Goal: Task Accomplishment & Management: Manage account settings

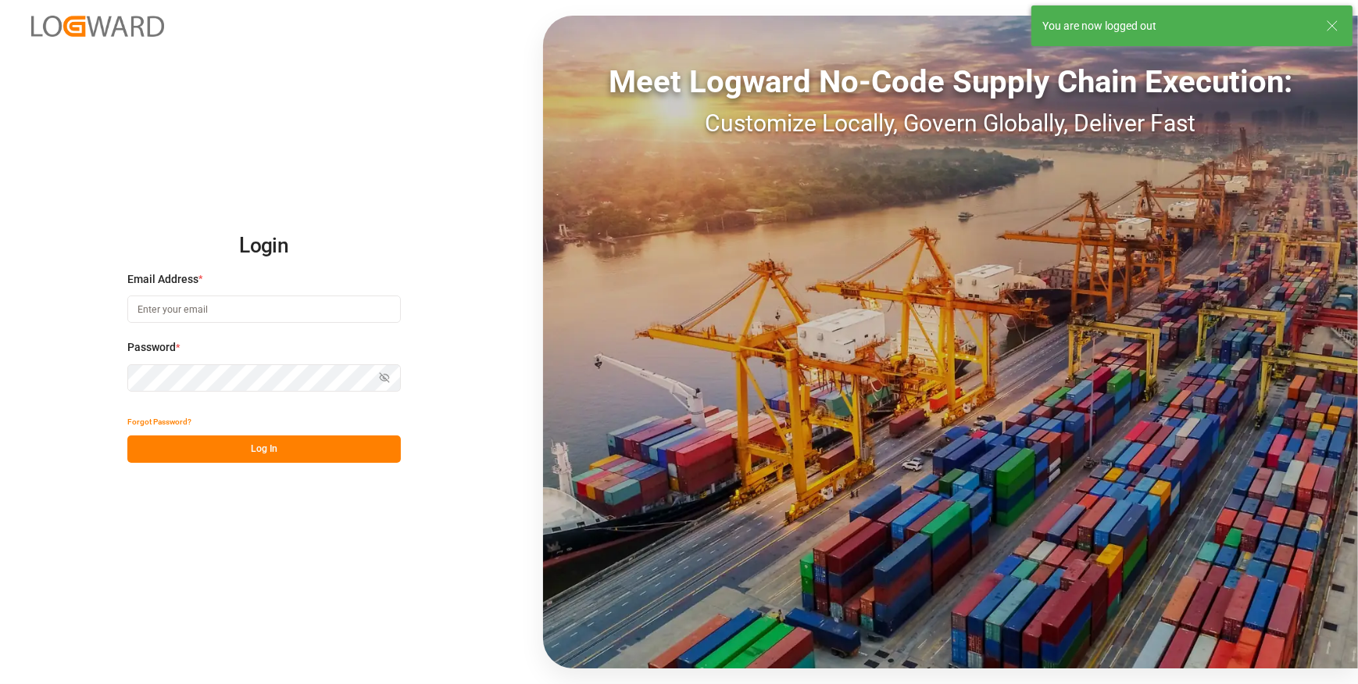
type input "[EMAIL_ADDRESS][DOMAIN_NAME]"
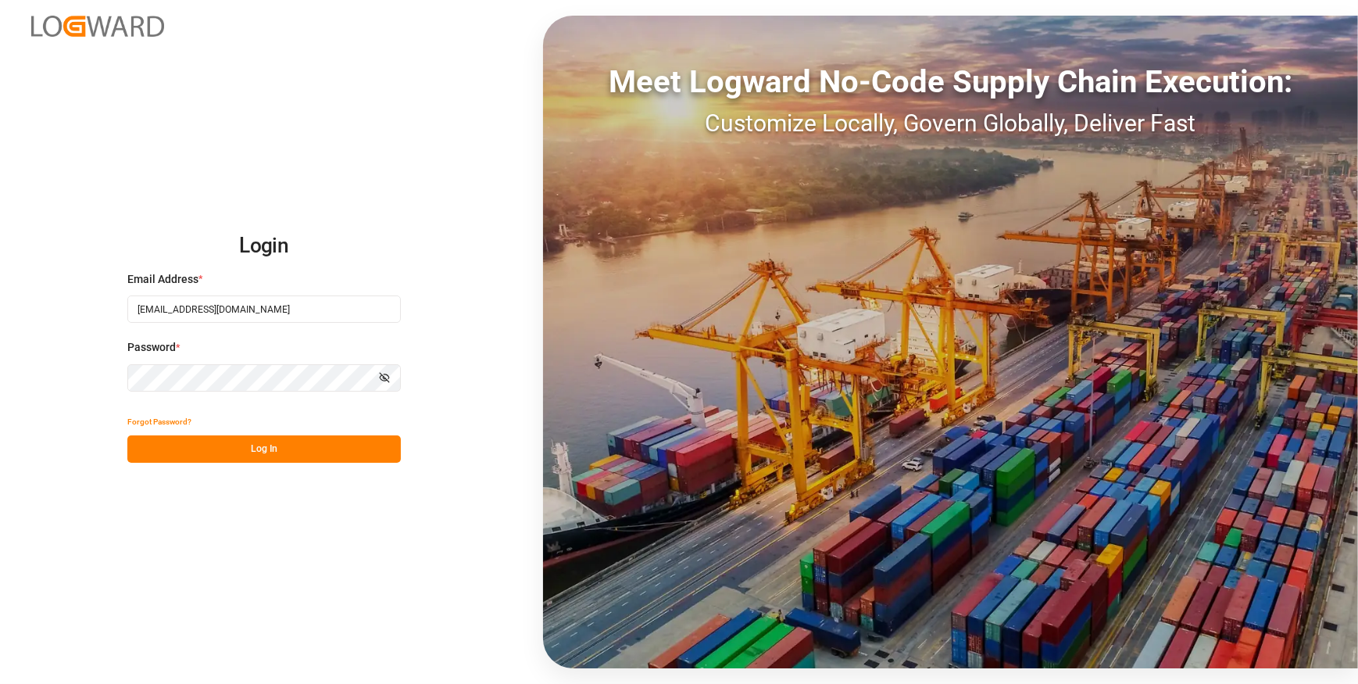
click at [281, 445] on button "Log In" at bounding box center [263, 448] width 273 height 27
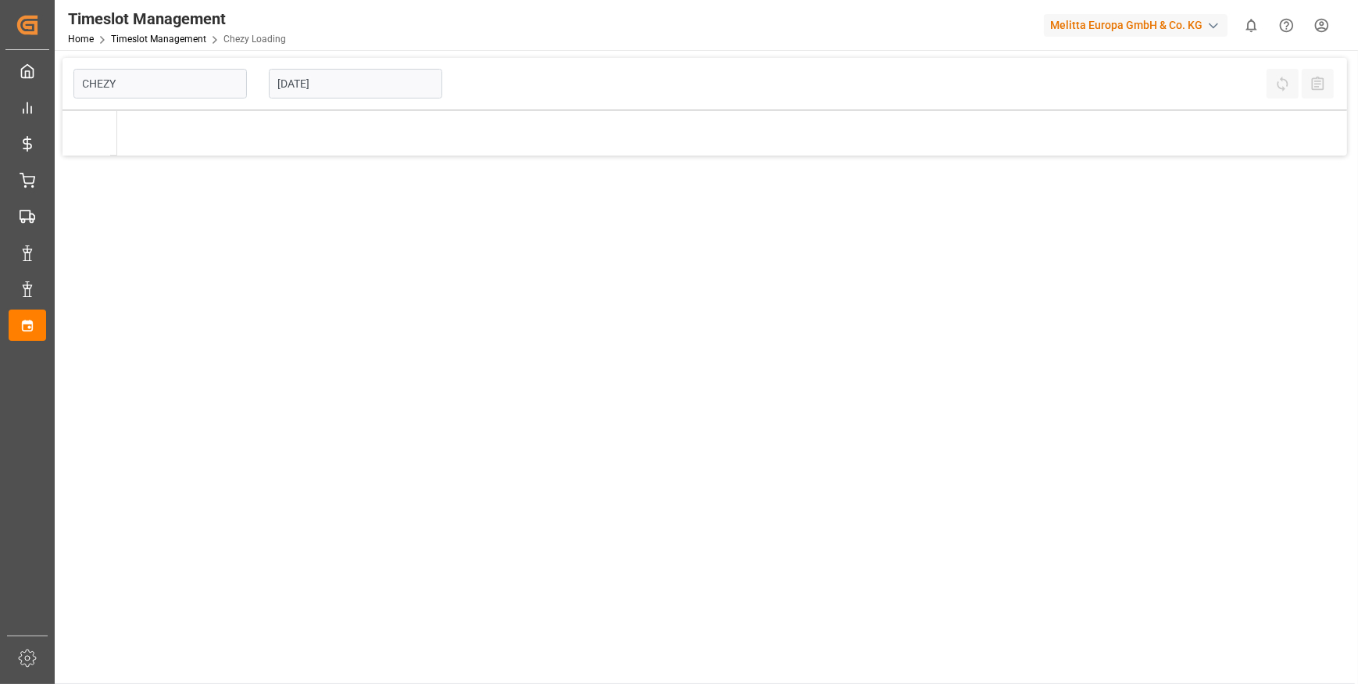
type input "Chezy Loading"
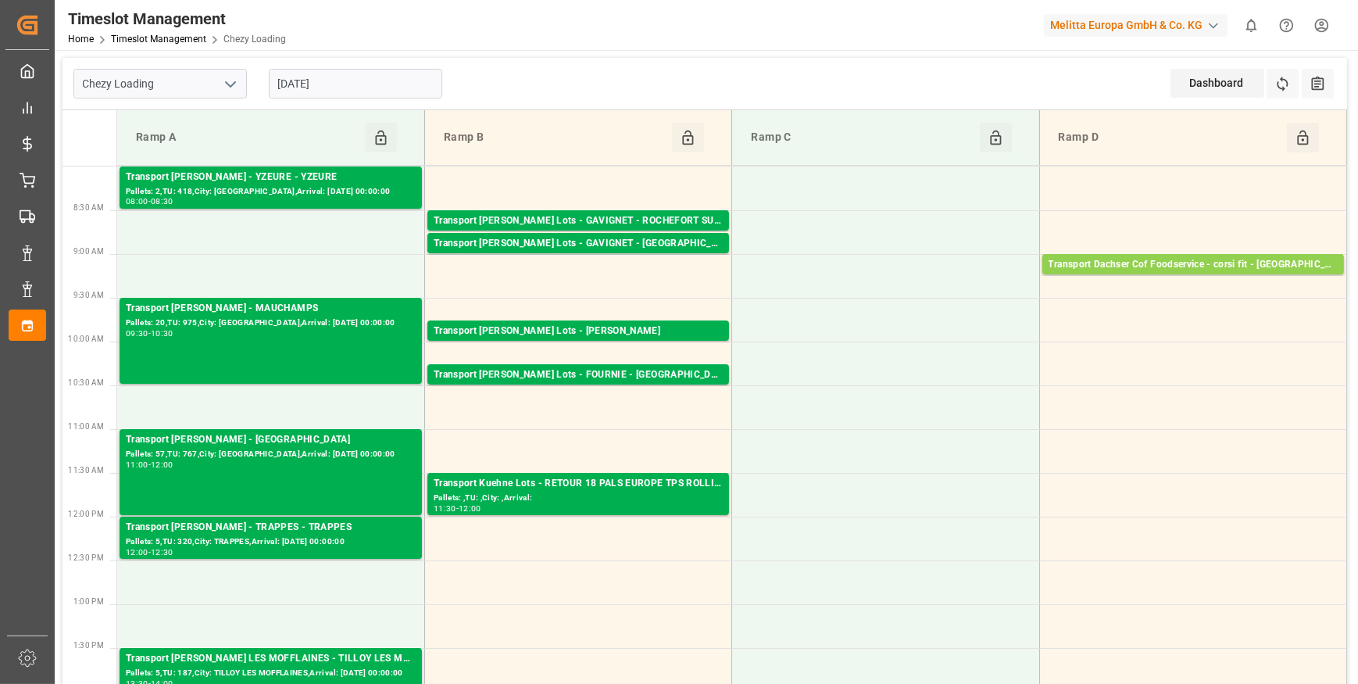
click at [375, 85] on input "[DATE]" at bounding box center [355, 84] width 173 height 30
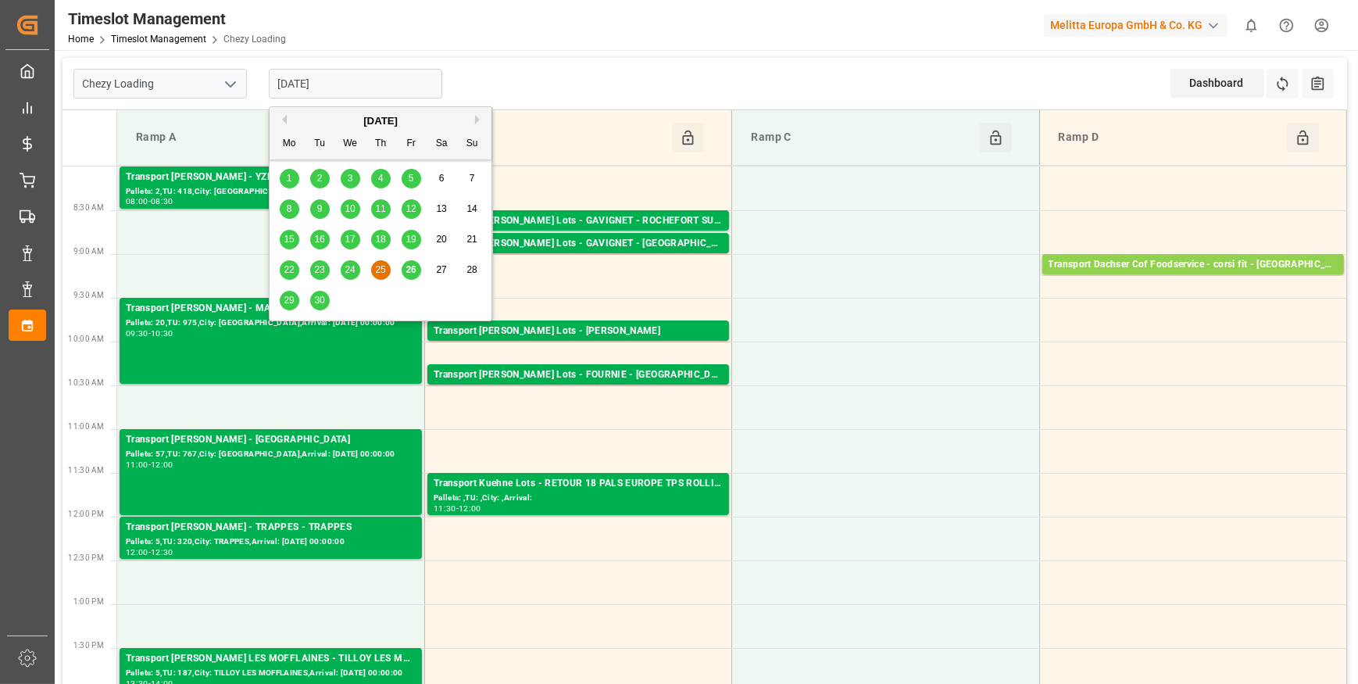
click at [414, 269] on span "26" at bounding box center [410, 269] width 10 height 11
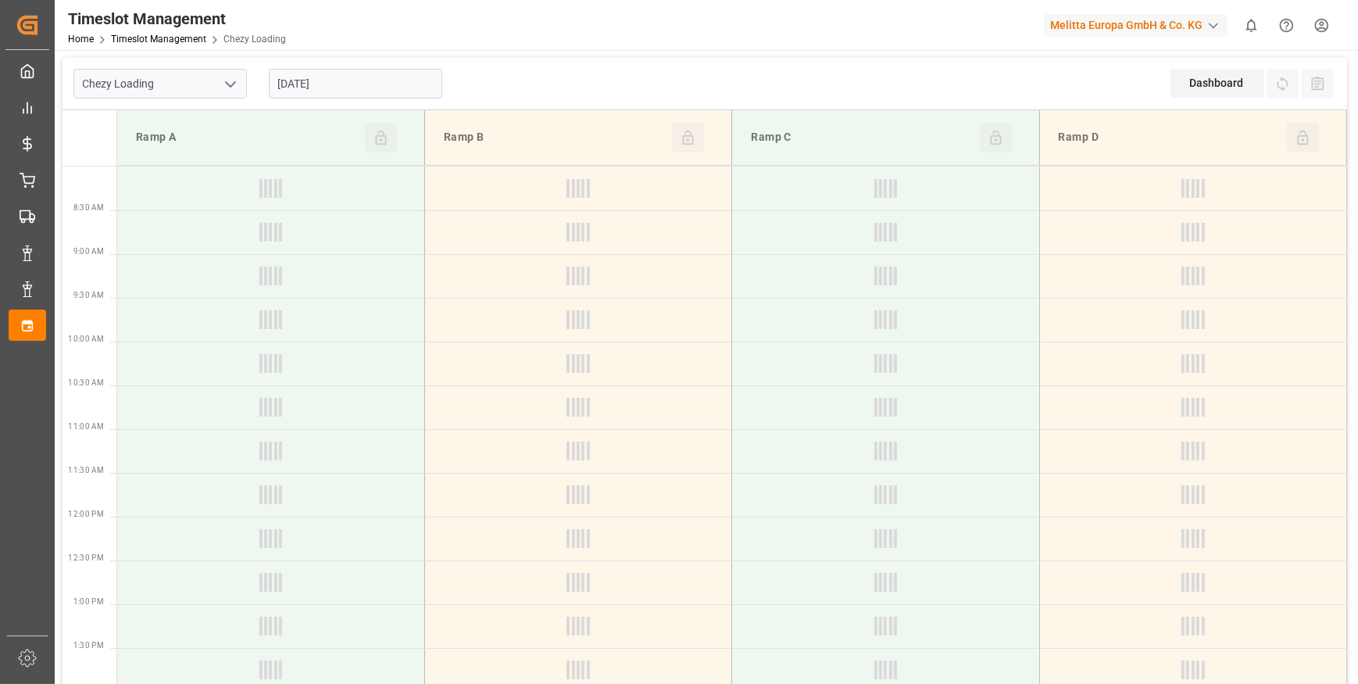
type input "[DATE]"
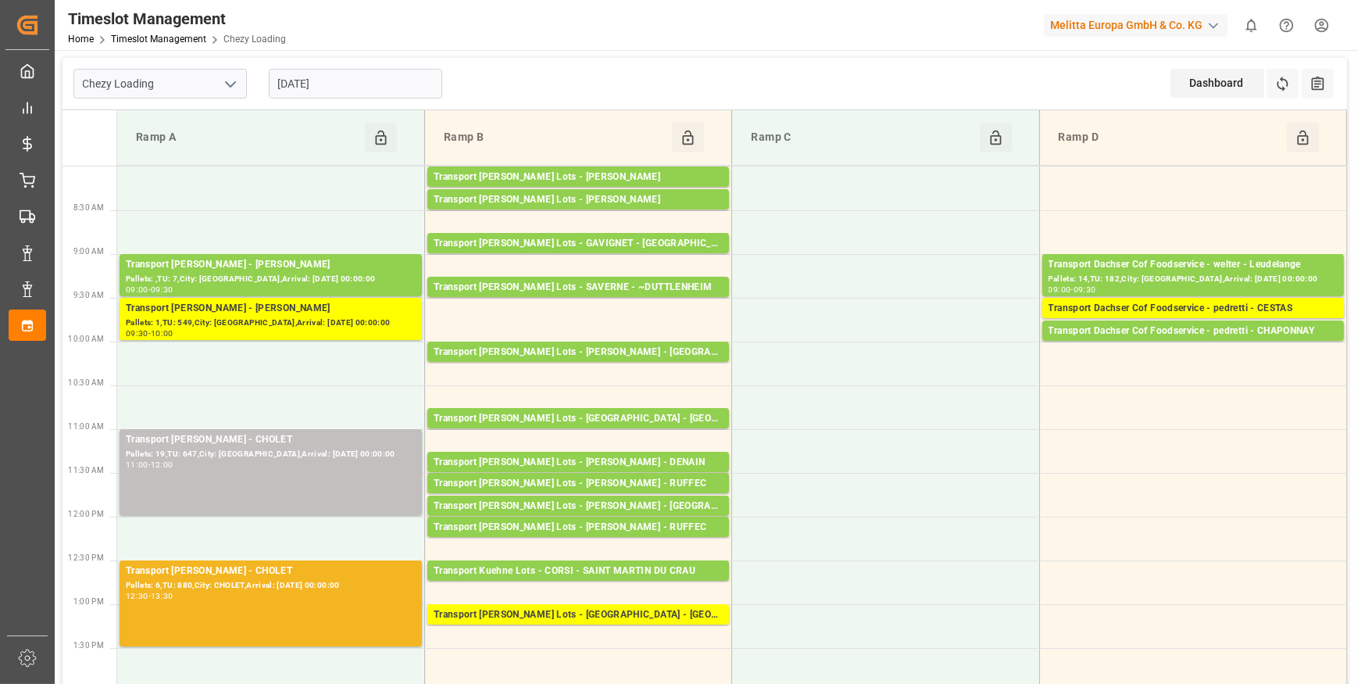
click at [376, 79] on input "[DATE]" at bounding box center [355, 84] width 173 height 30
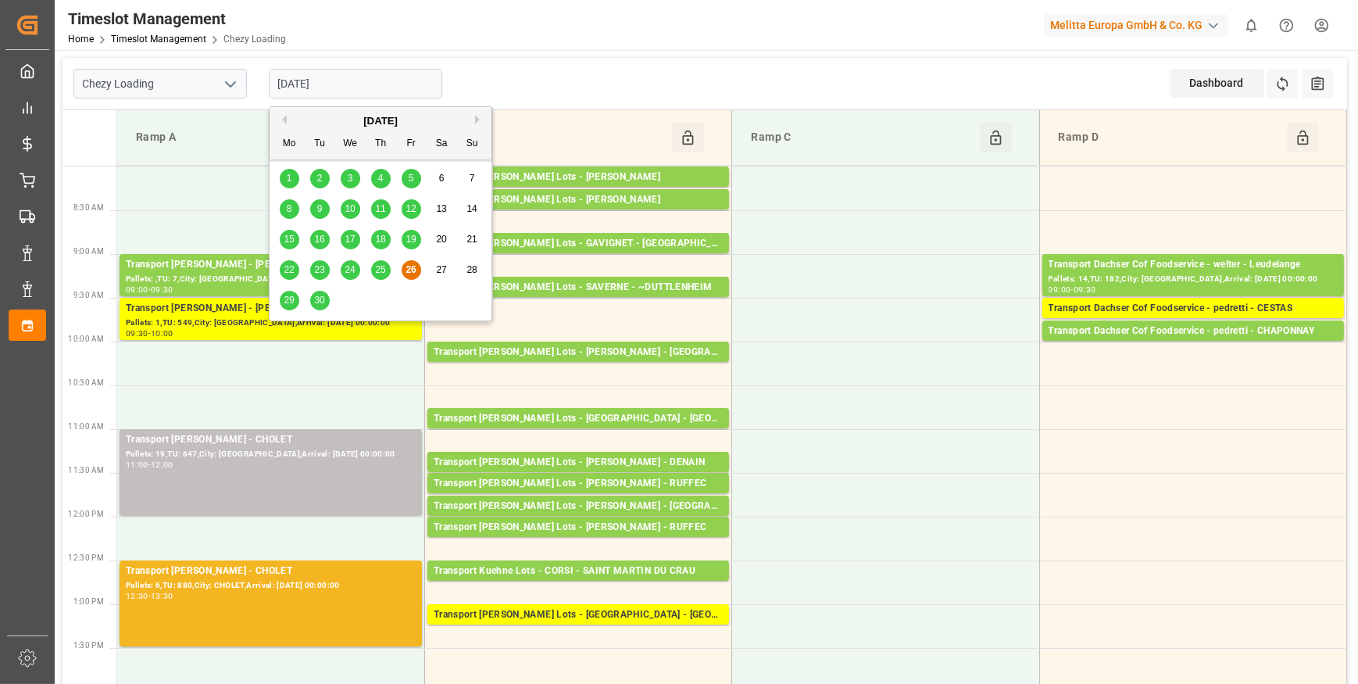
click at [227, 82] on polyline "open menu" at bounding box center [230, 84] width 9 height 5
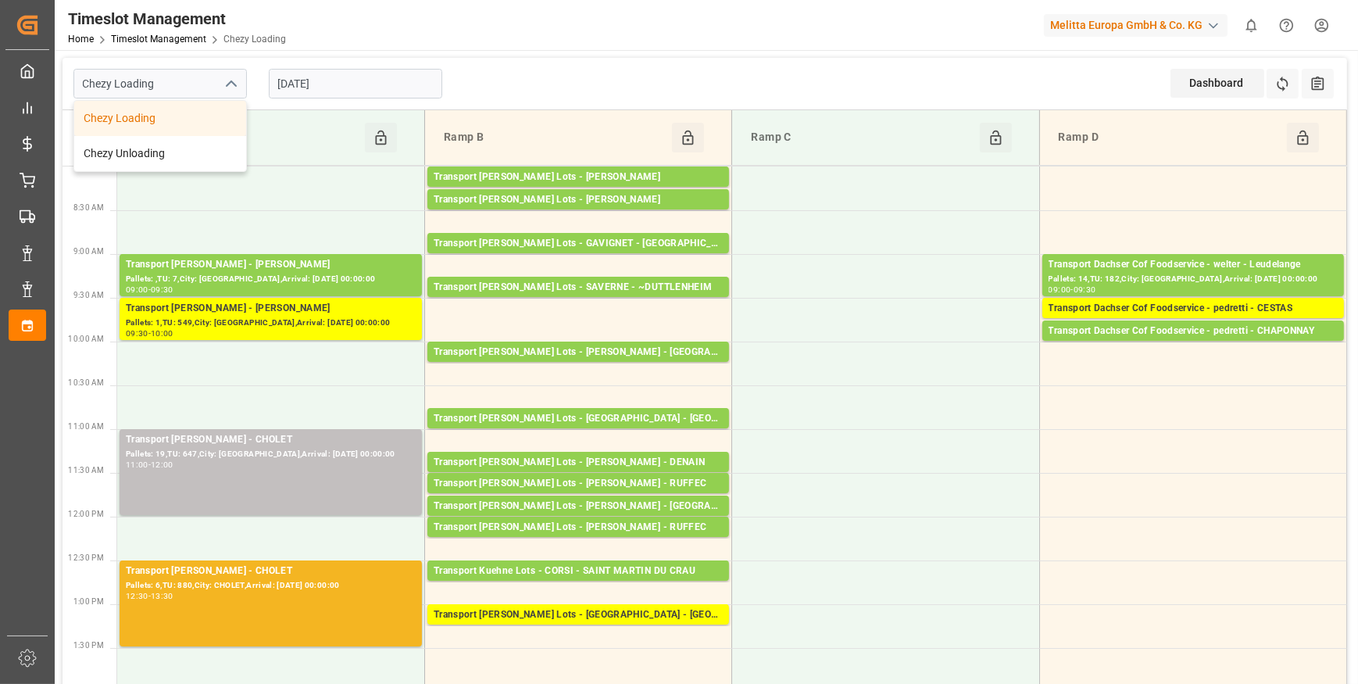
click at [177, 117] on div "Chezy Loading" at bounding box center [160, 118] width 172 height 35
click at [234, 78] on icon "open menu" at bounding box center [230, 84] width 19 height 19
click at [179, 147] on div "Chezy Unloading" at bounding box center [160, 153] width 172 height 35
type input "Chezy Unloading"
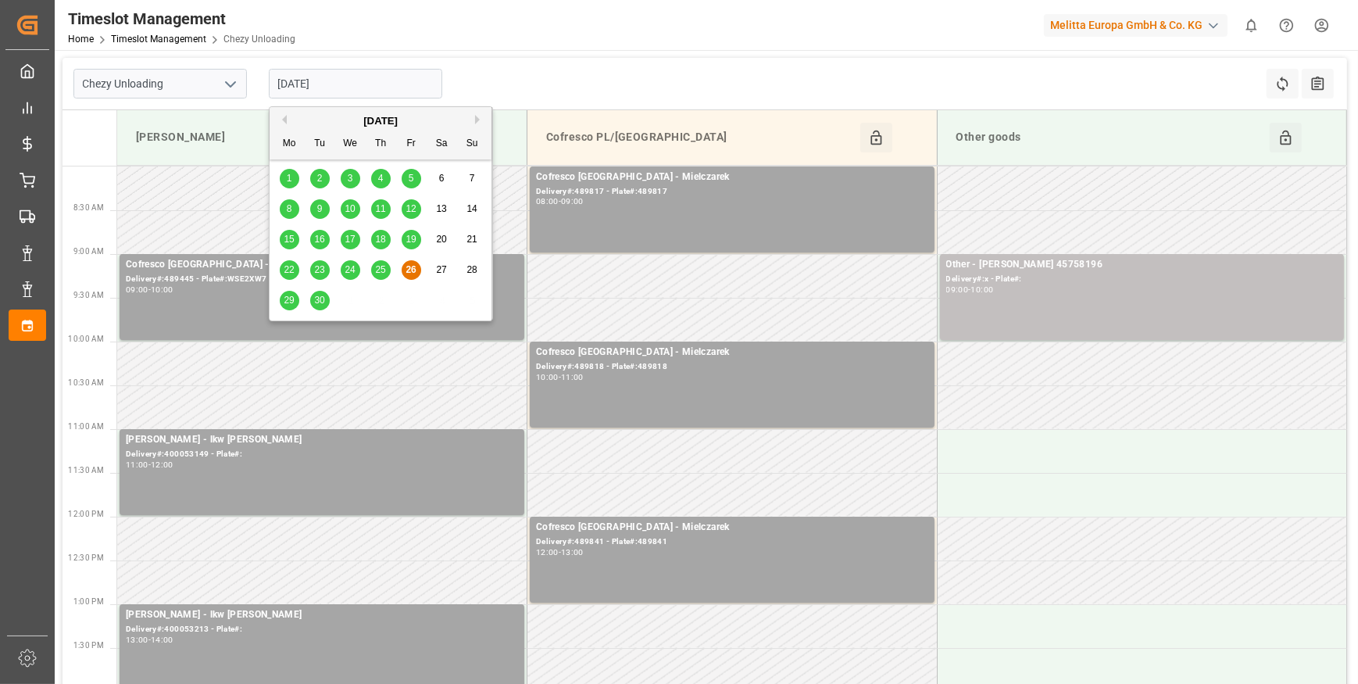
click at [362, 87] on input "[DATE]" at bounding box center [355, 84] width 173 height 30
click at [383, 271] on span "25" at bounding box center [380, 269] width 10 height 11
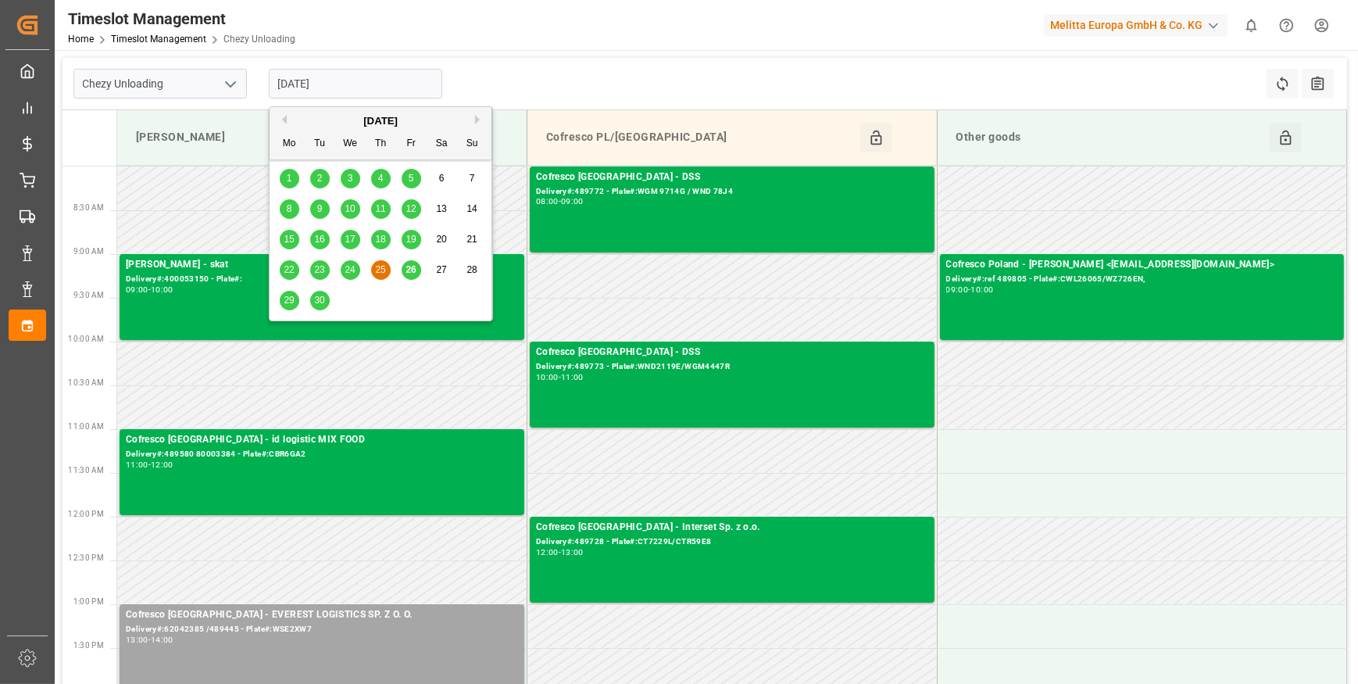
click at [389, 80] on input "[DATE]" at bounding box center [355, 84] width 173 height 30
click at [412, 270] on span "26" at bounding box center [410, 269] width 10 height 11
type input "[DATE]"
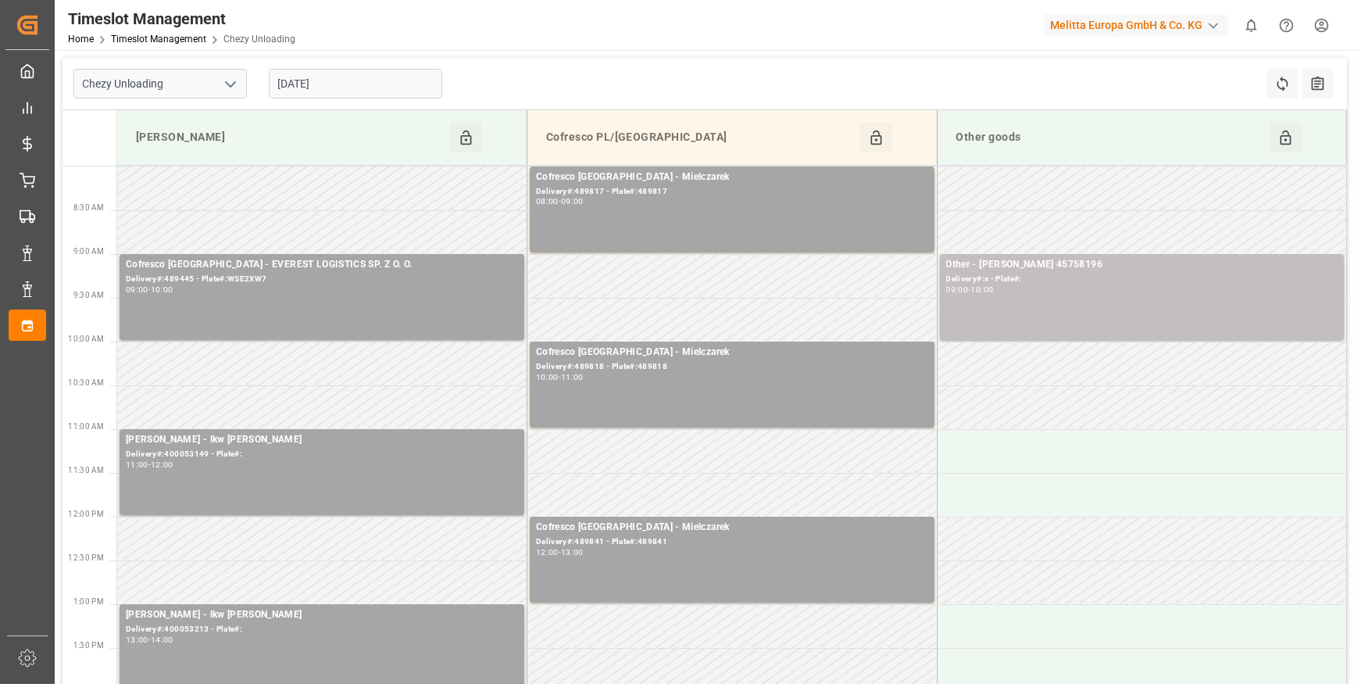
click at [229, 80] on icon "open menu" at bounding box center [230, 84] width 19 height 19
click at [179, 112] on div "Chezy Loading" at bounding box center [160, 118] width 172 height 35
type input "Chezy Loading"
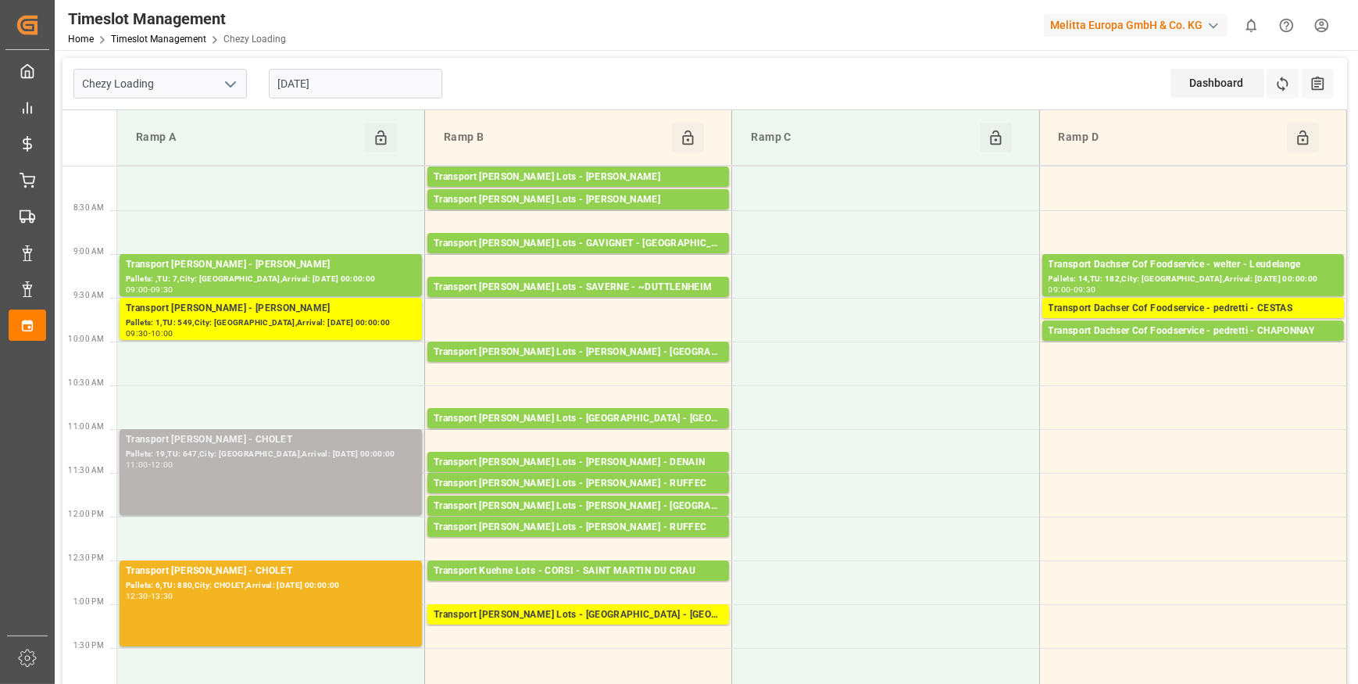
click at [301, 462] on div "11:00 - 12:00" at bounding box center [271, 465] width 290 height 9
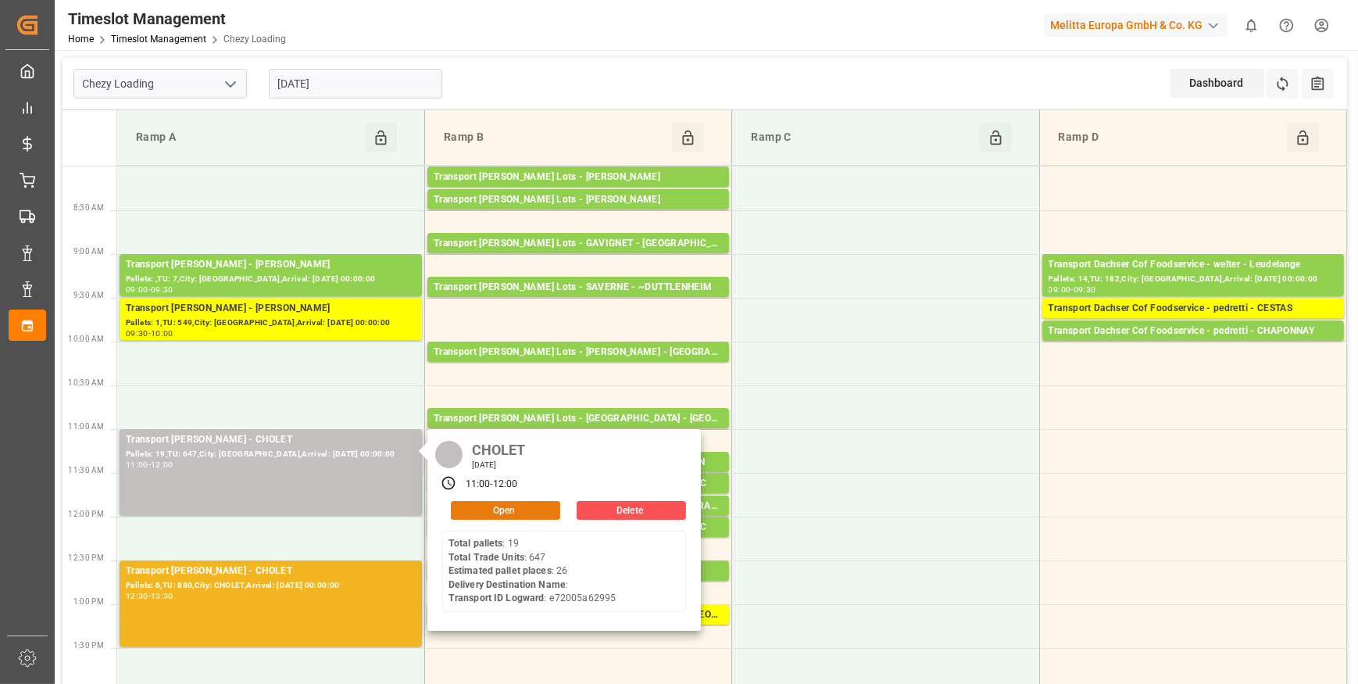
click at [473, 508] on button "Open" at bounding box center [505, 510] width 109 height 19
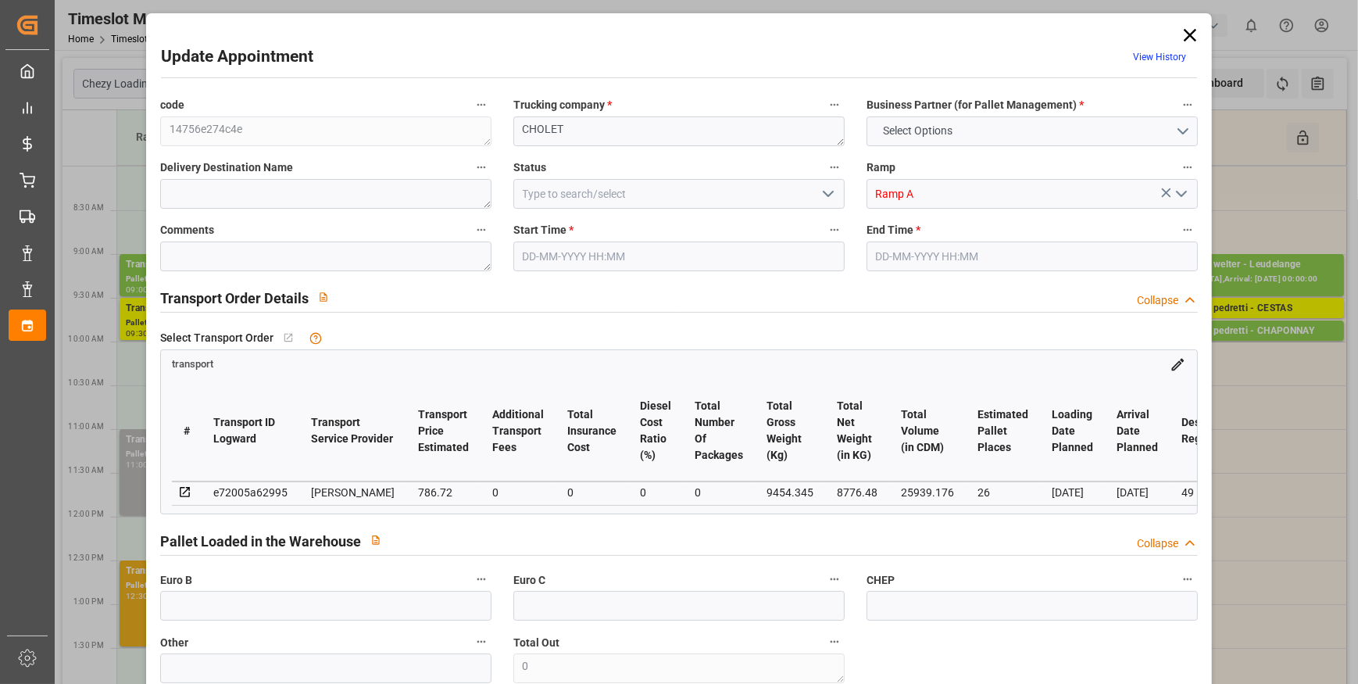
type input "26"
type input "786.72"
type input "0"
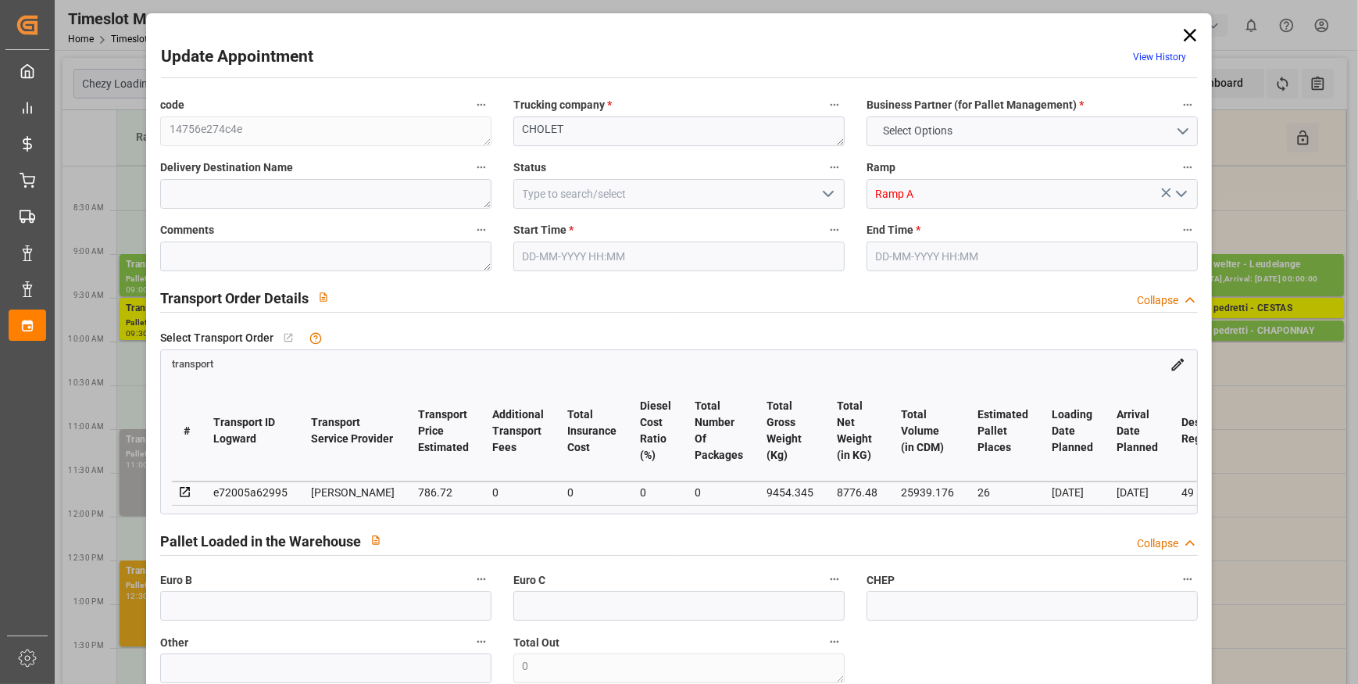
type input "760.1289"
type input "-26.5911"
type input "0"
type input "8776.48"
type input "10757.054"
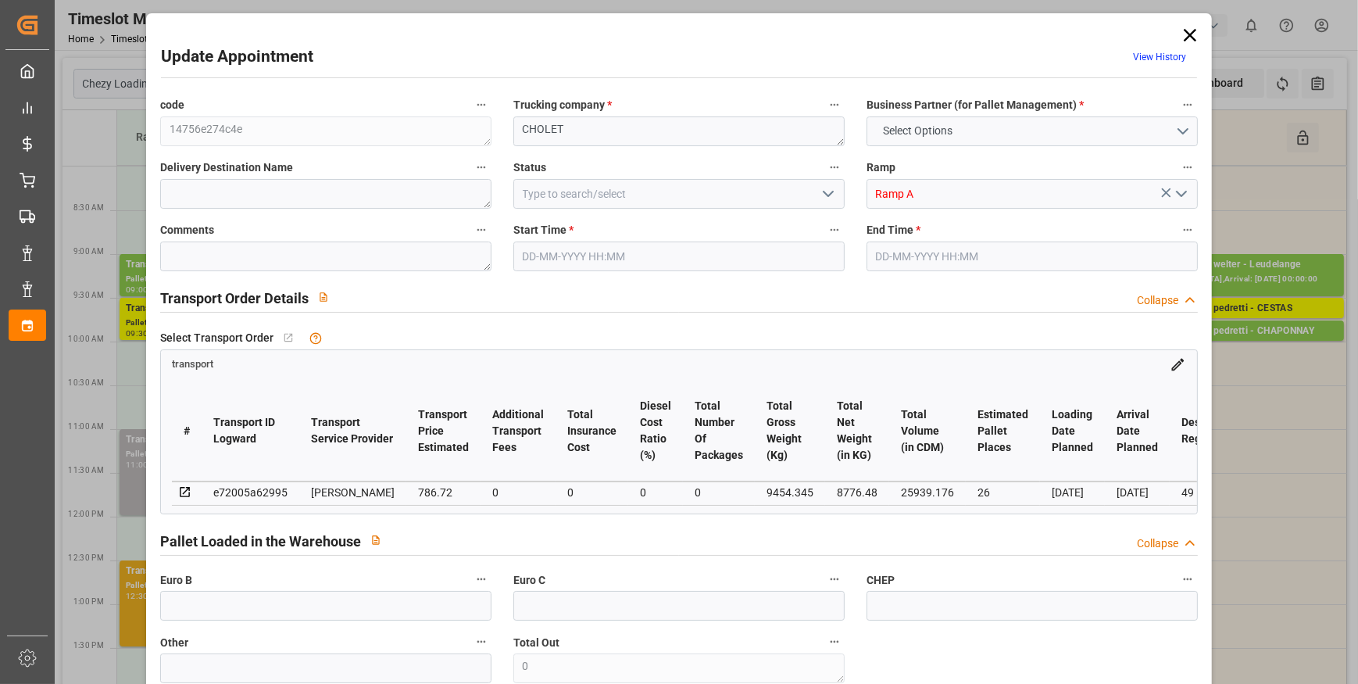
type input "25939.176"
type input "49"
type input "19"
type input "647"
type input "36"
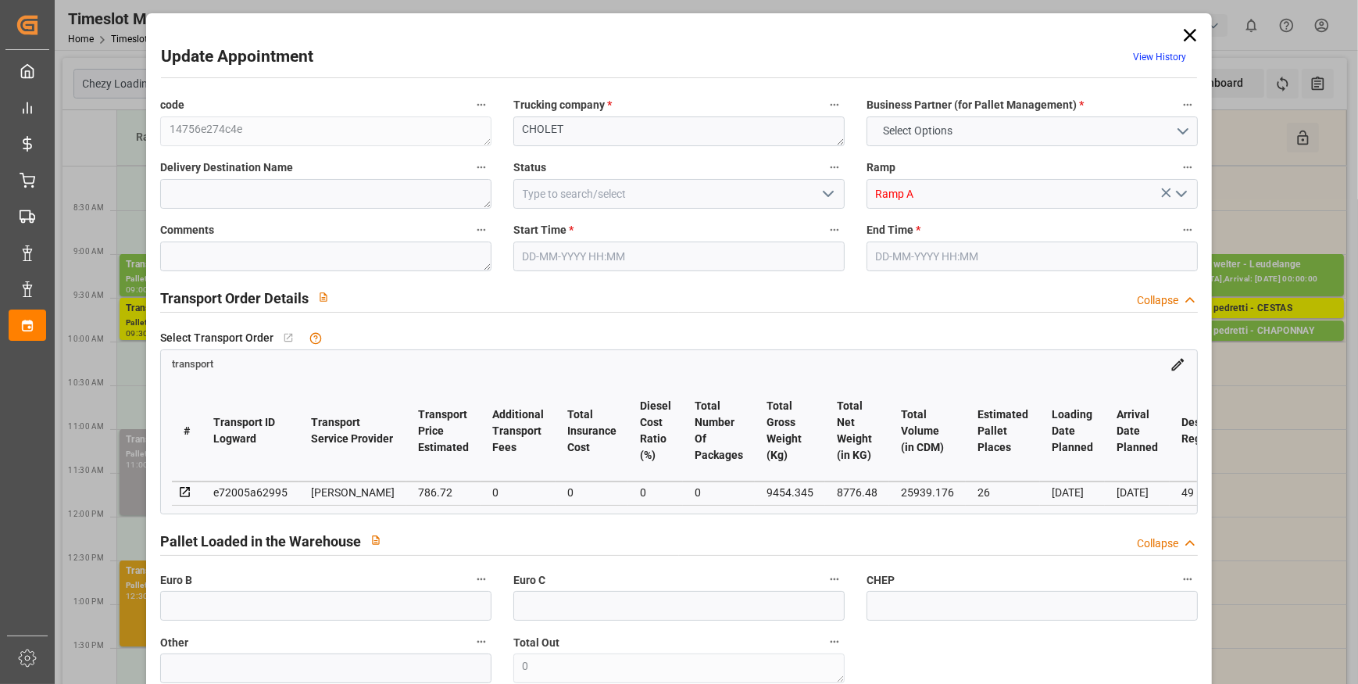
type input "101"
type input "9454.345"
type input "0"
type input "4710.8598"
type input "0"
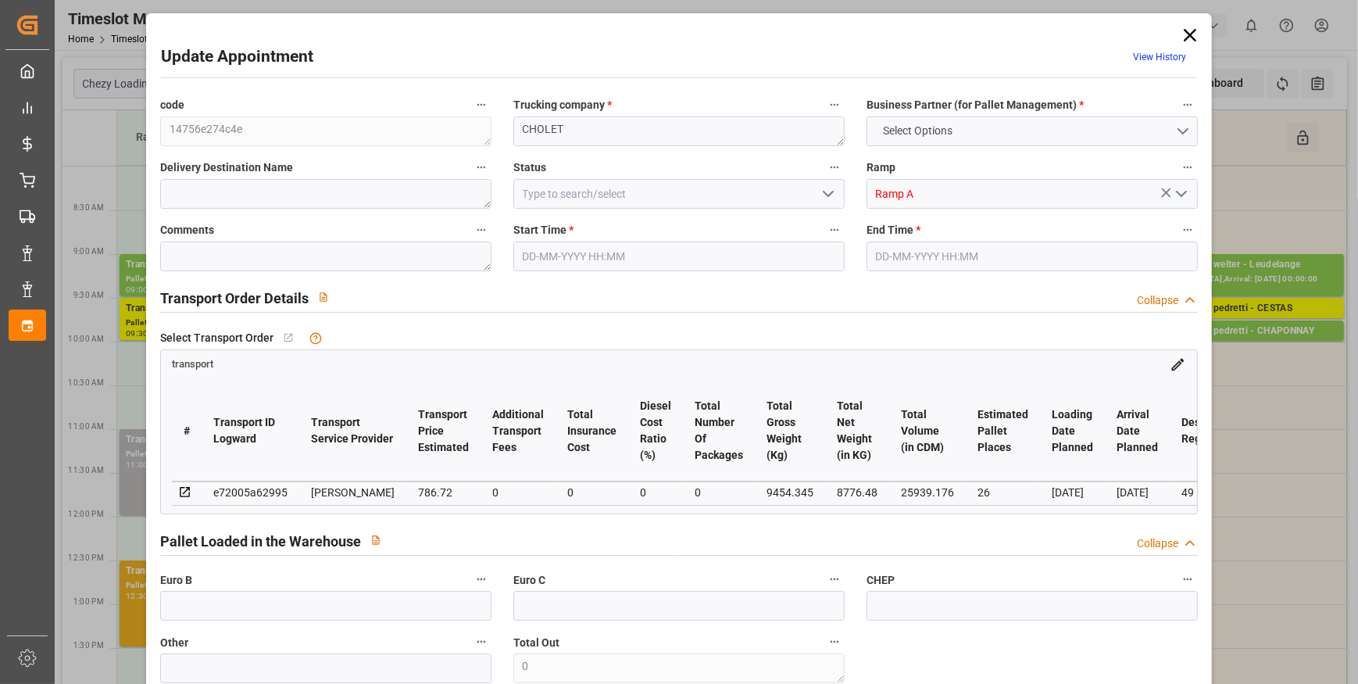
type input "0"
type input "21"
type input "35"
type input "[DATE] 11:00"
type input "26-09-2025 12:00"
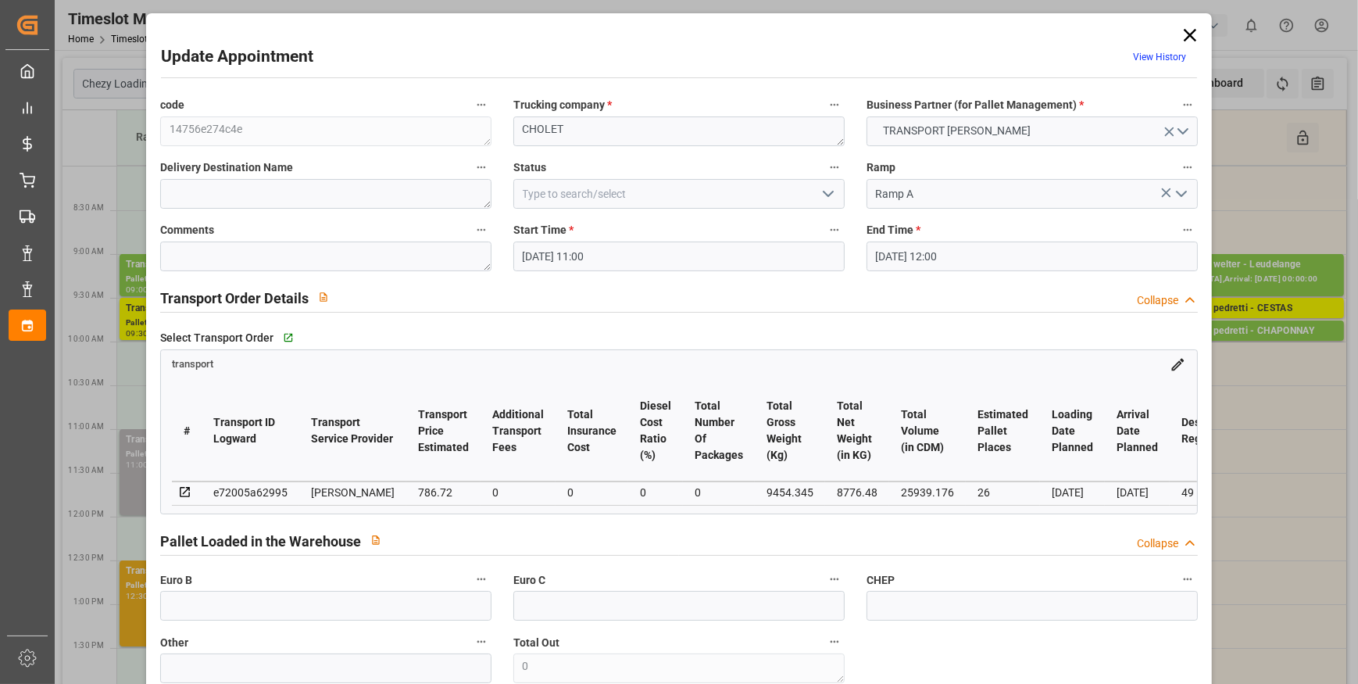
type input "25-09-2025 12:48"
type input "25-09-2025 11:41"
type input "30-09-2025"
type input "[DATE]"
drag, startPoint x: 826, startPoint y: 194, endPoint x: 792, endPoint y: 205, distance: 35.6
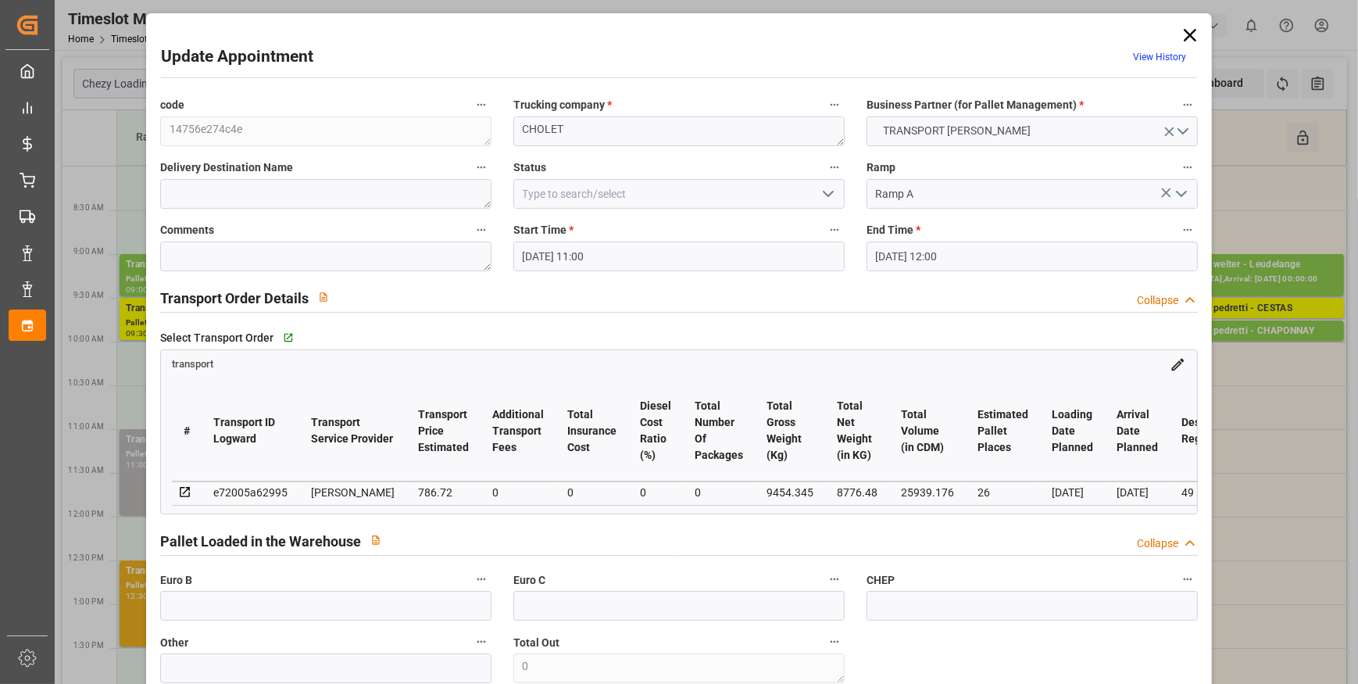
click at [825, 196] on icon "open menu" at bounding box center [828, 193] width 19 height 19
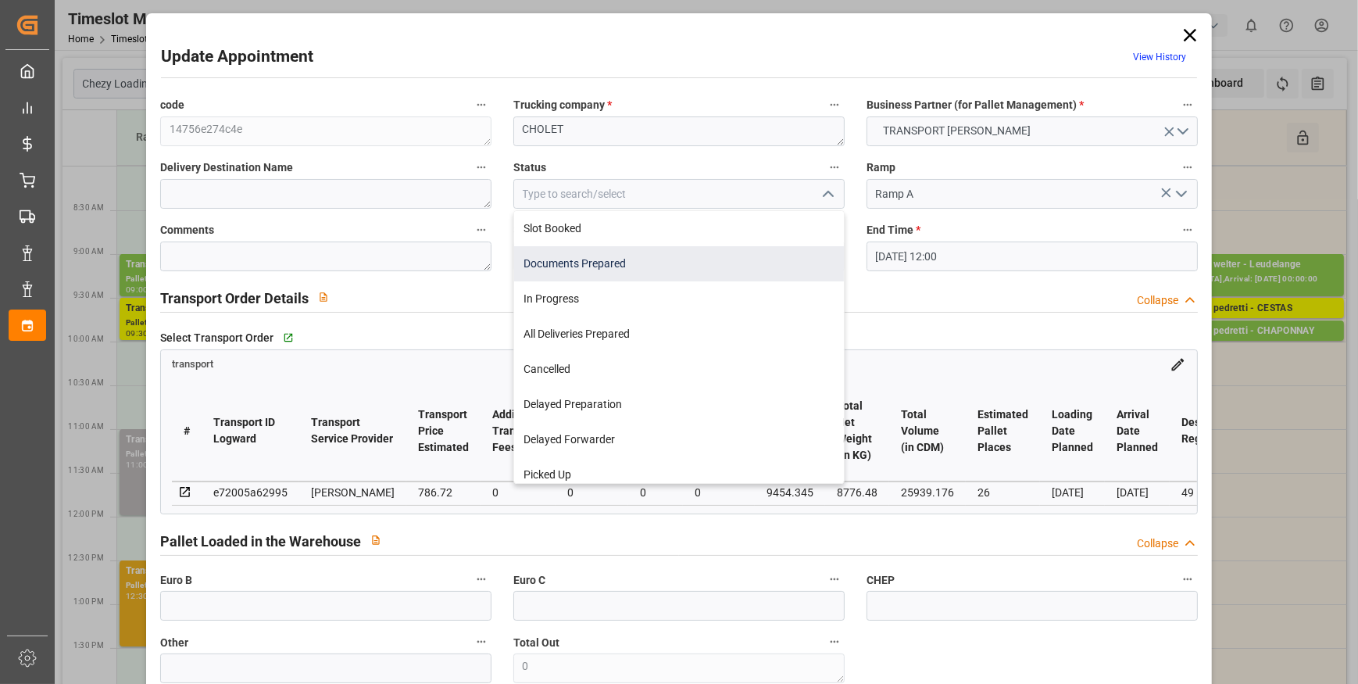
click at [613, 266] on div "Documents Prepared" at bounding box center [679, 263] width 330 height 35
type input "Documents Prepared"
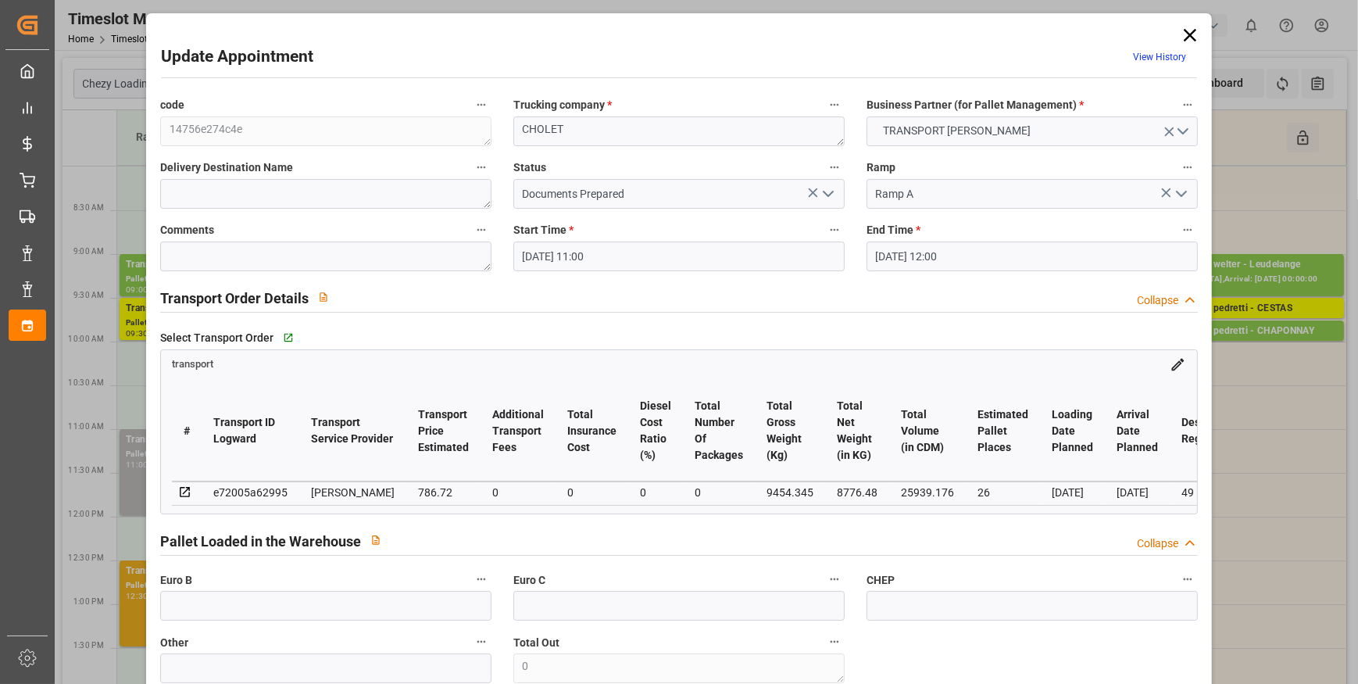
click at [1187, 34] on icon at bounding box center [1190, 35] width 12 height 12
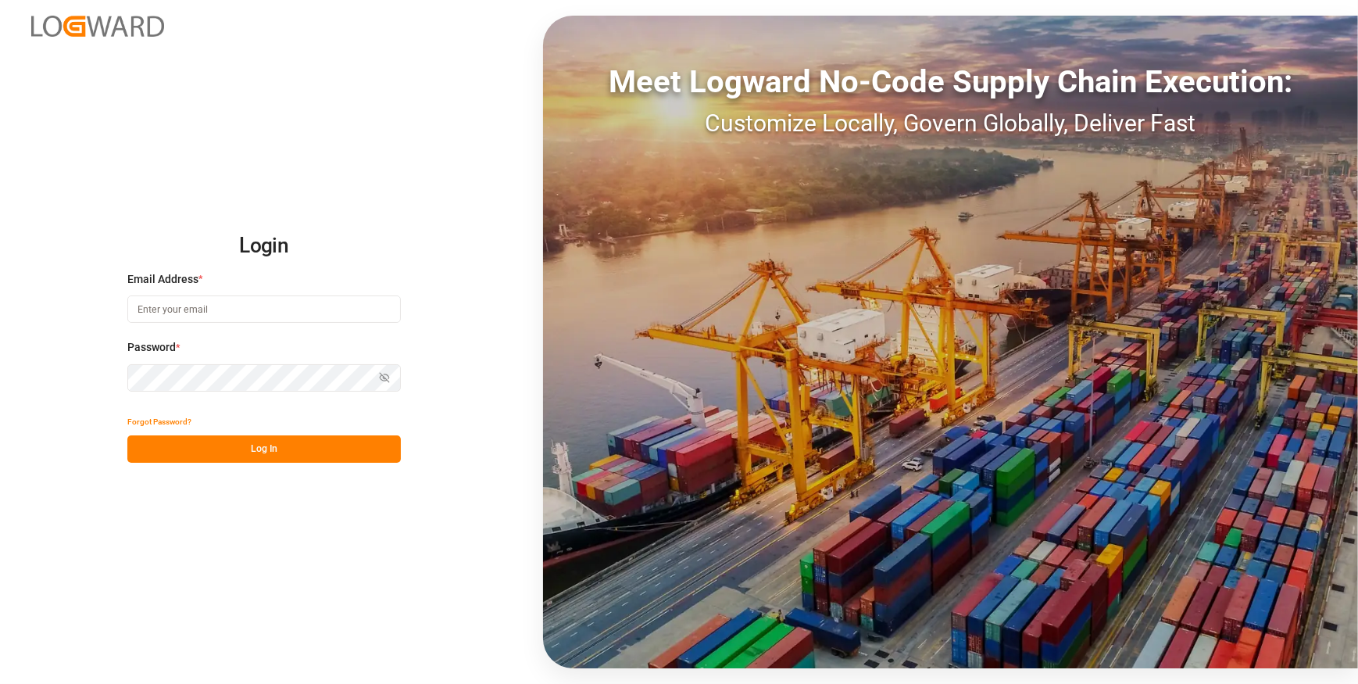
type input "[EMAIL_ADDRESS][DOMAIN_NAME]"
click at [263, 446] on button "Log In" at bounding box center [263, 448] width 273 height 27
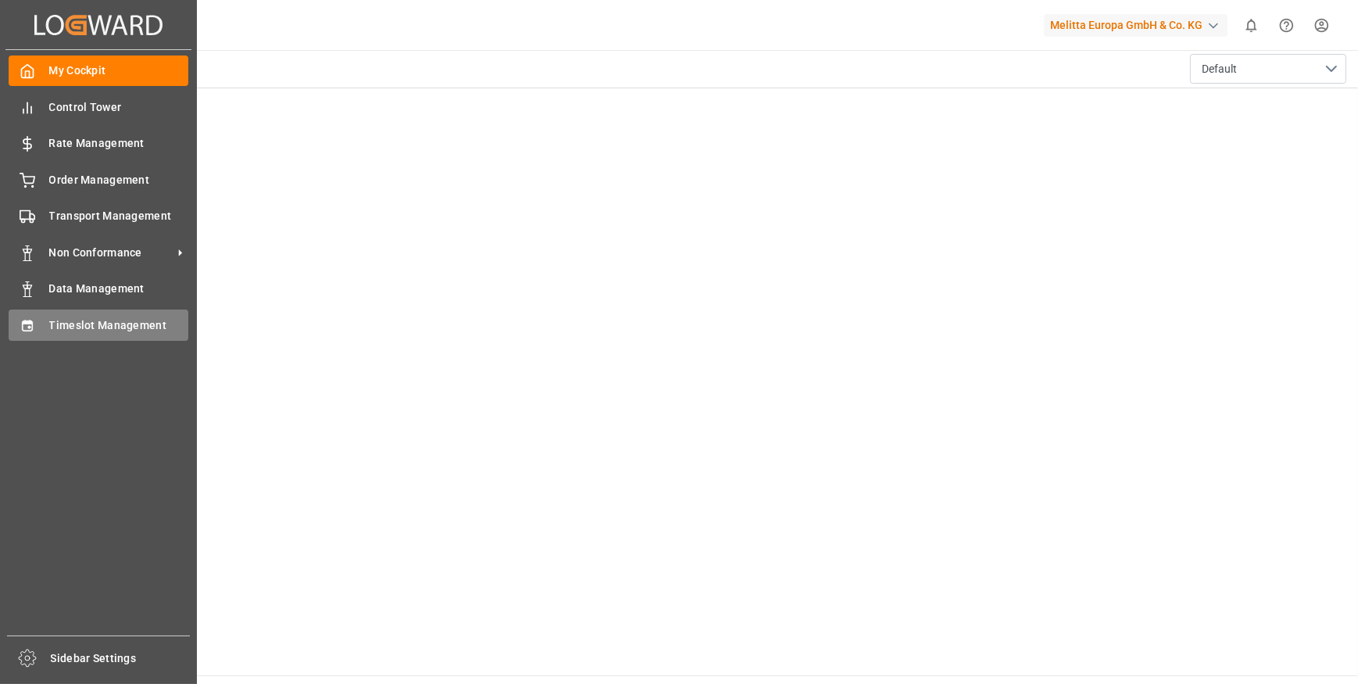
click at [116, 326] on span "Timeslot Management" at bounding box center [119, 325] width 140 height 16
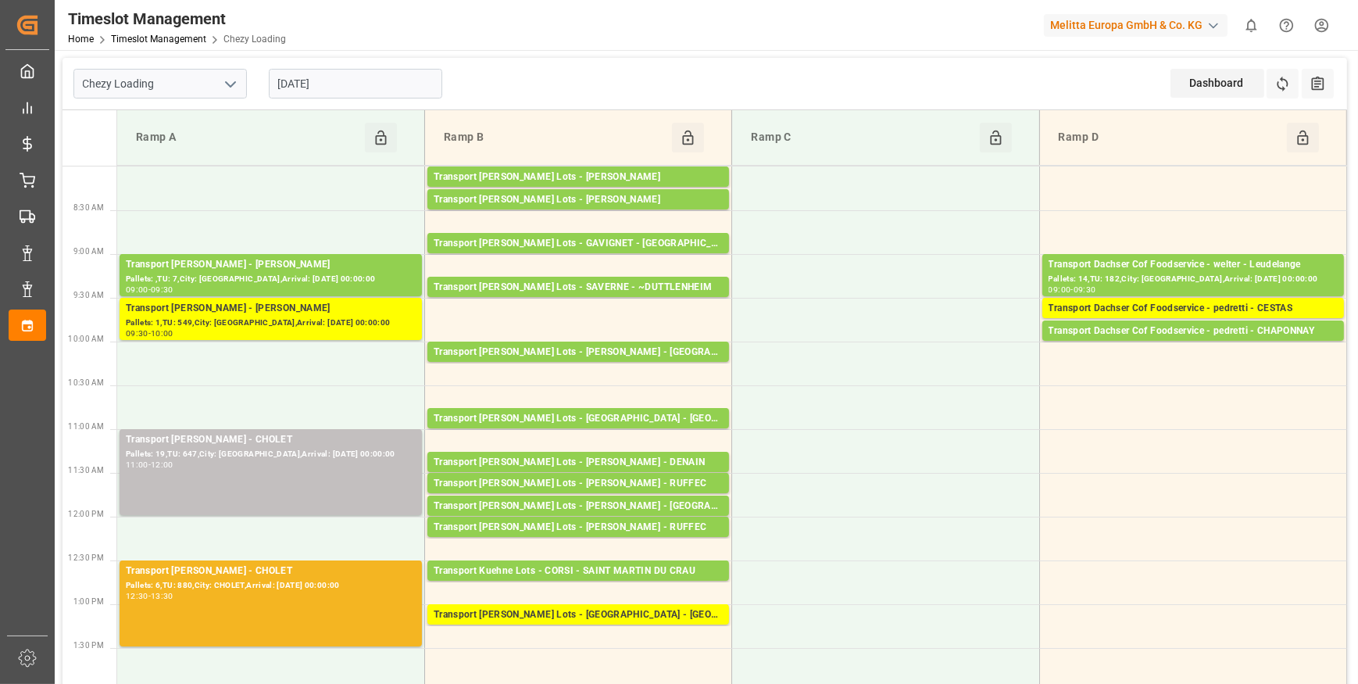
click at [233, 82] on icon "open menu" at bounding box center [230, 84] width 19 height 19
click at [148, 155] on div "Chezy Unloading" at bounding box center [160, 153] width 172 height 35
type input "Chezy Unloading"
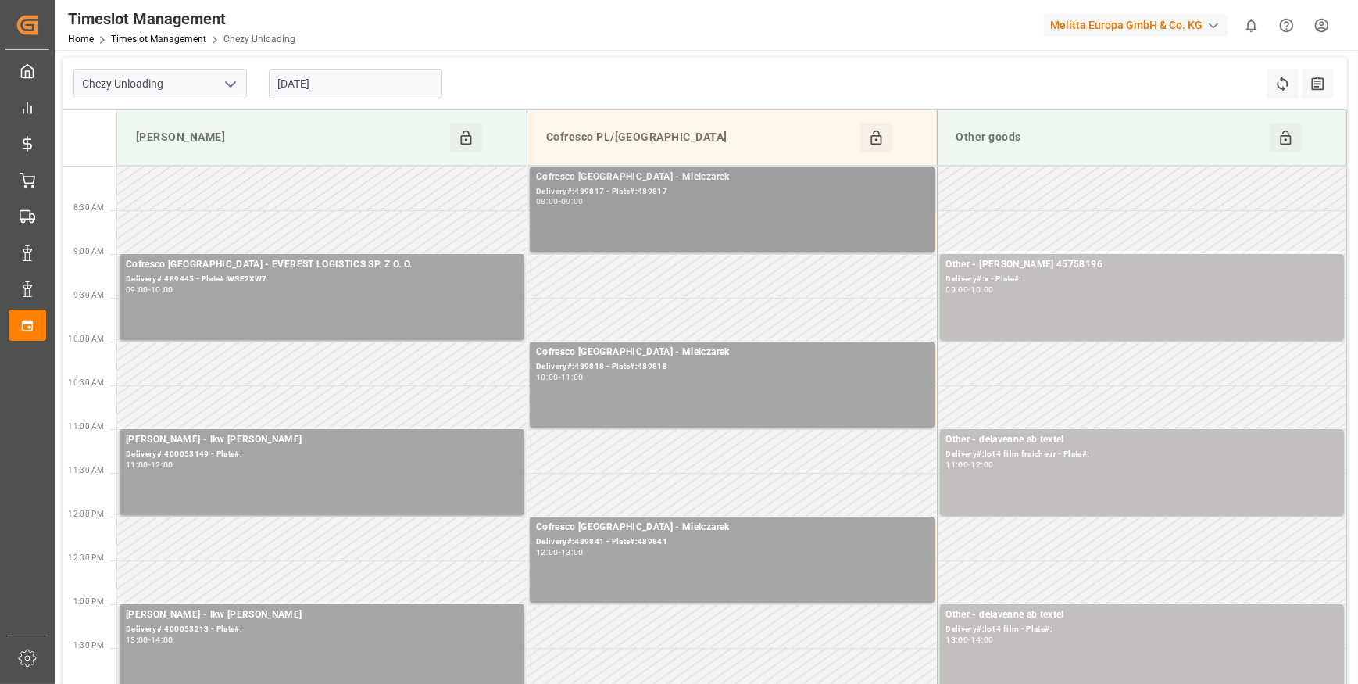
click at [710, 206] on div "Cofresco [GEOGRAPHIC_DATA] - Mielczarek Delivery#:489817 - Plate#:489817 08:00 …" at bounding box center [732, 210] width 392 height 80
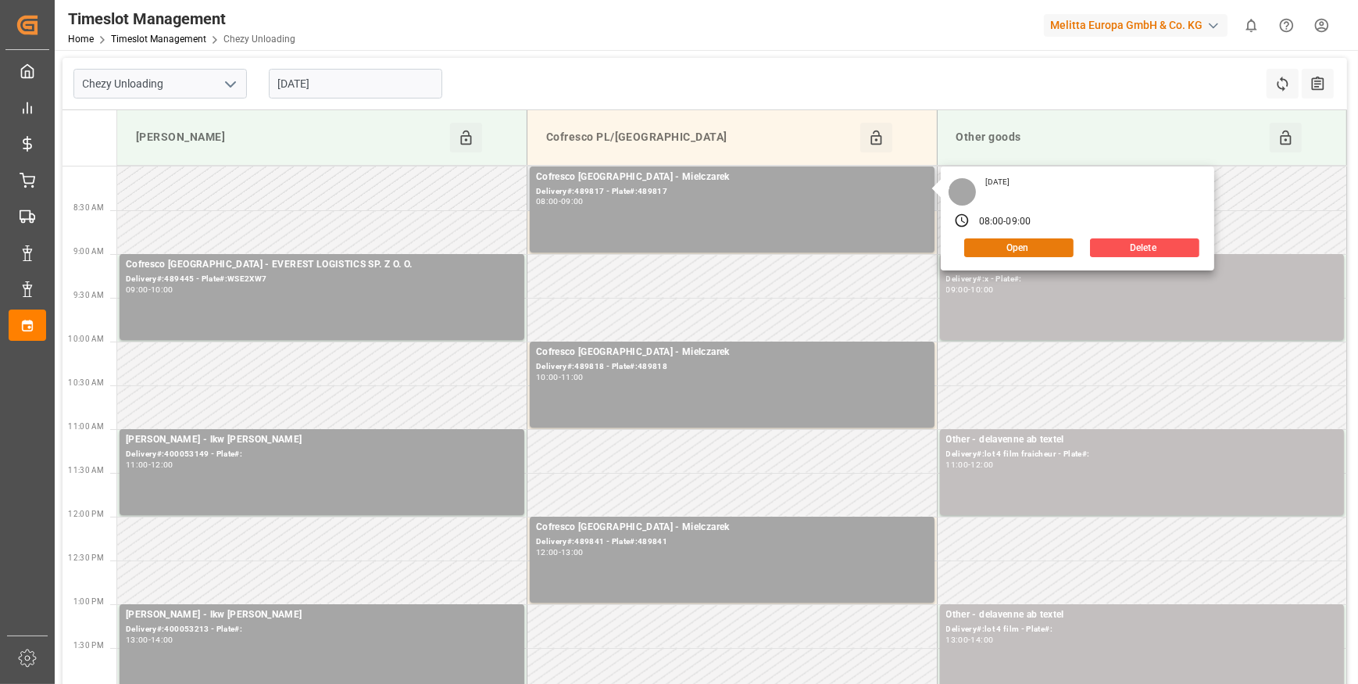
click at [1012, 238] on button "Open" at bounding box center [1018, 247] width 109 height 19
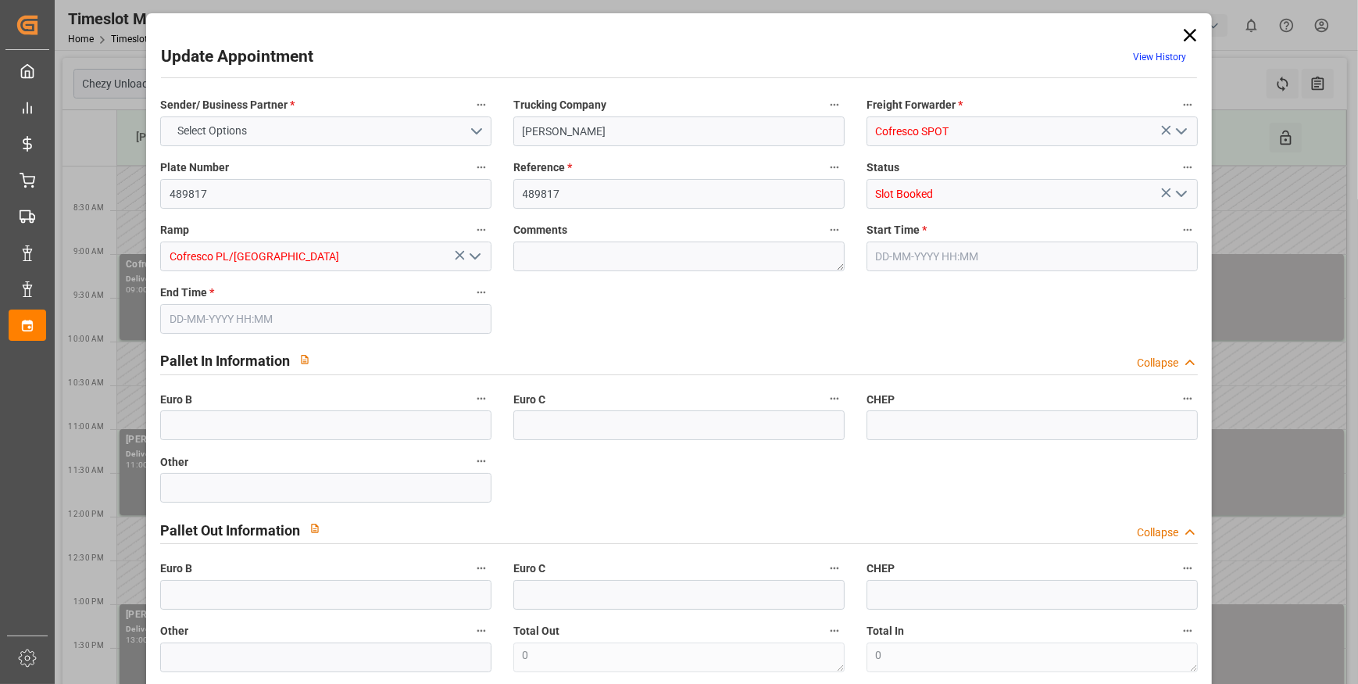
type input "0"
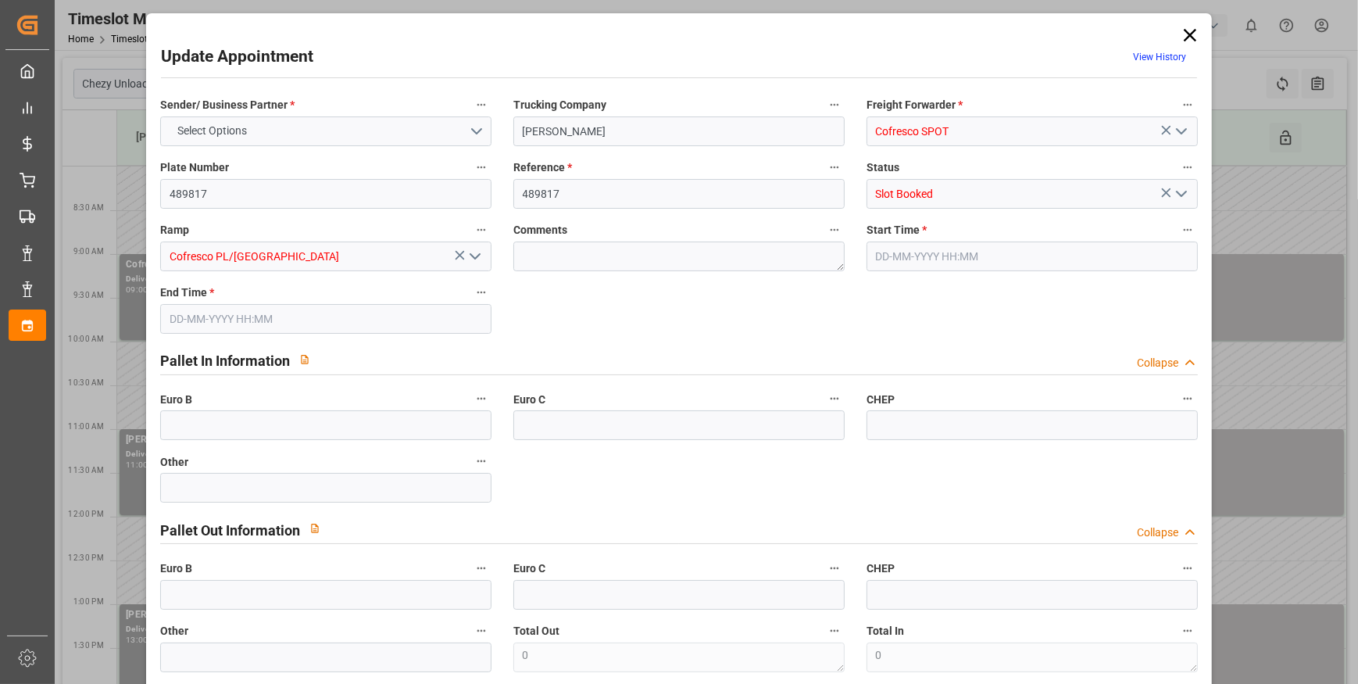
type input "0"
type input "[DATE] 08:00"
type input "[DATE] 09:00"
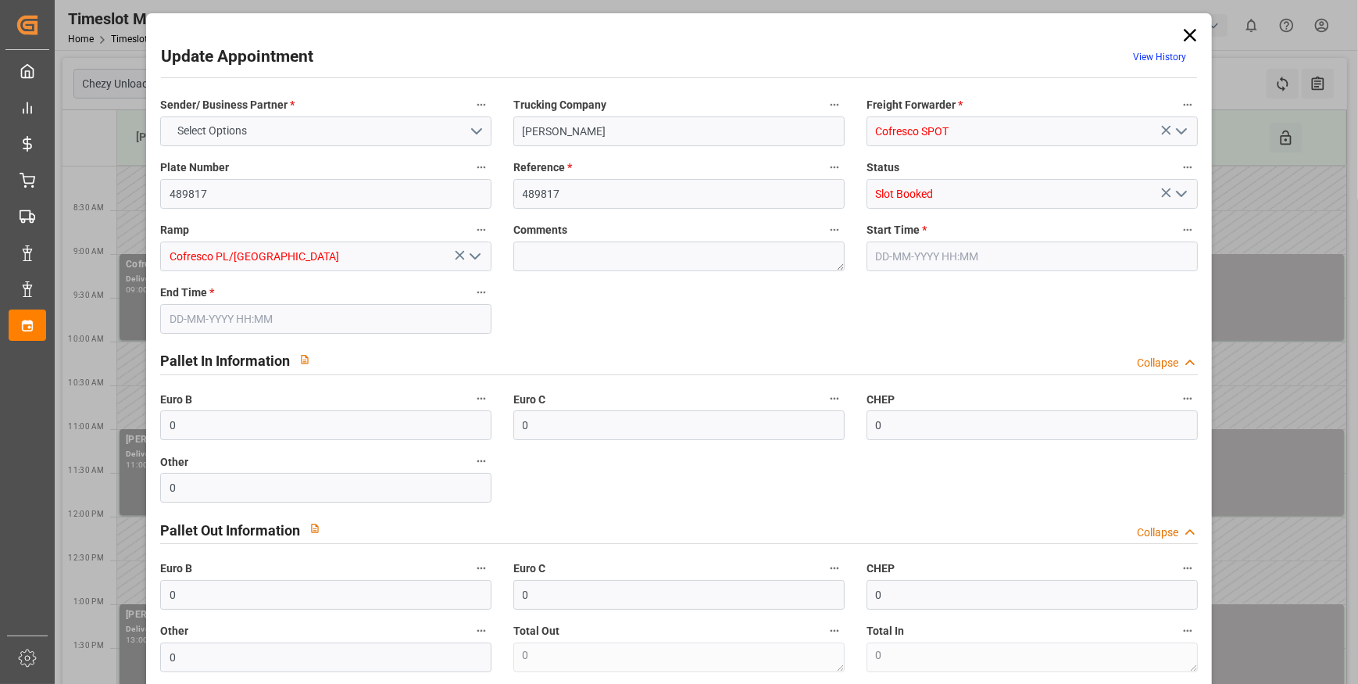
type input "[DATE] 12:21"
click at [1181, 191] on polyline "open menu" at bounding box center [1181, 193] width 9 height 5
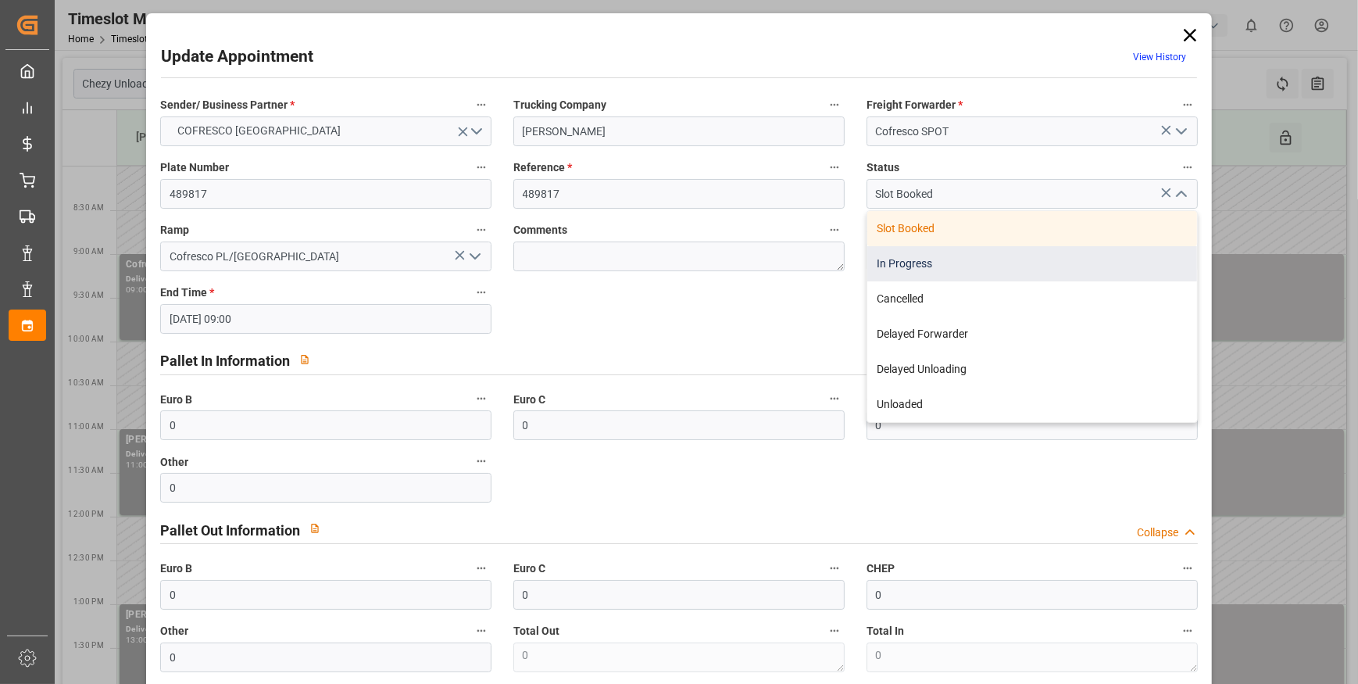
click at [923, 262] on div "In Progress" at bounding box center [1032, 263] width 330 height 35
type input "In Progress"
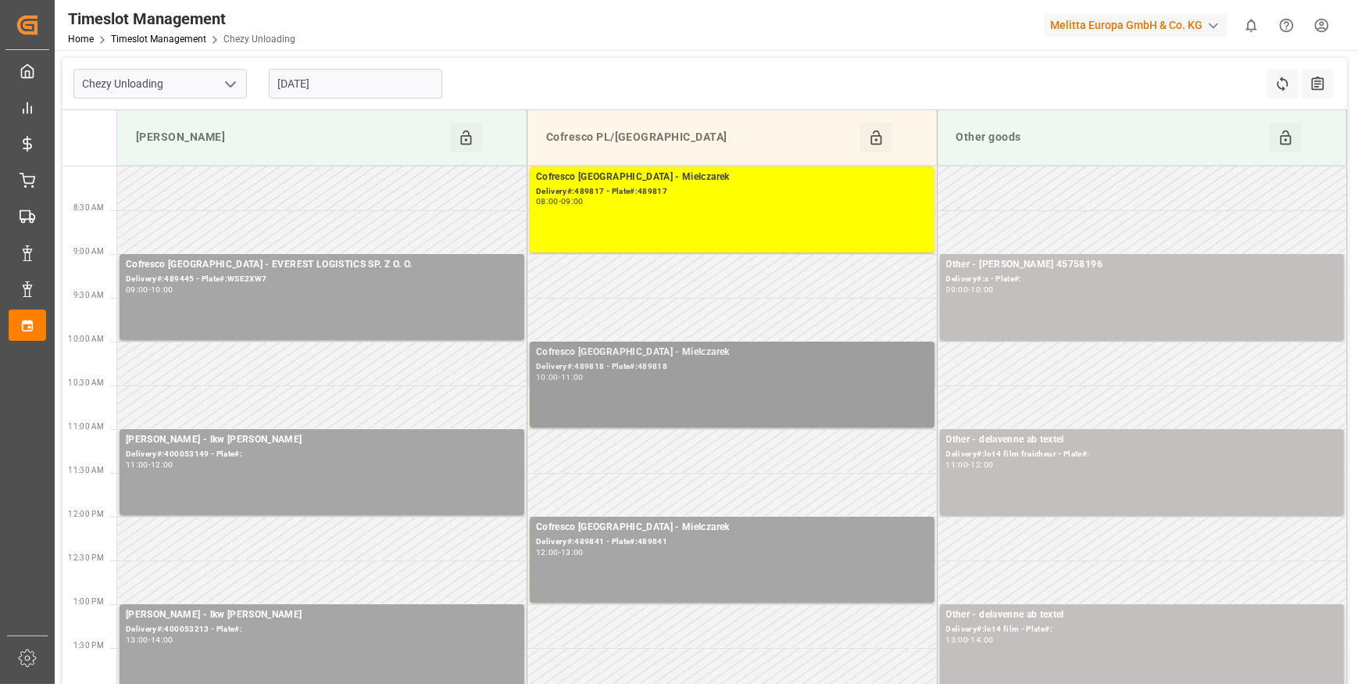
click at [699, 373] on div "10:00 - 11:00" at bounding box center [732, 377] width 392 height 9
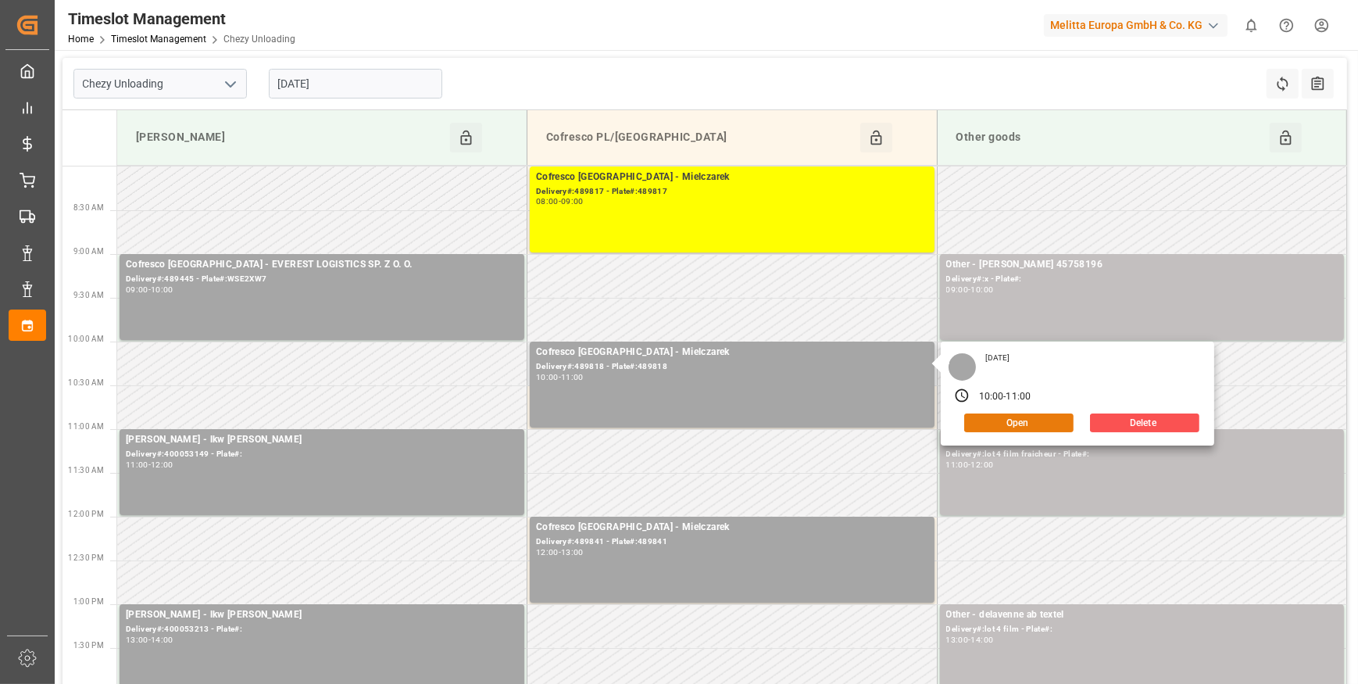
click at [1002, 428] on button "Open" at bounding box center [1018, 422] width 109 height 19
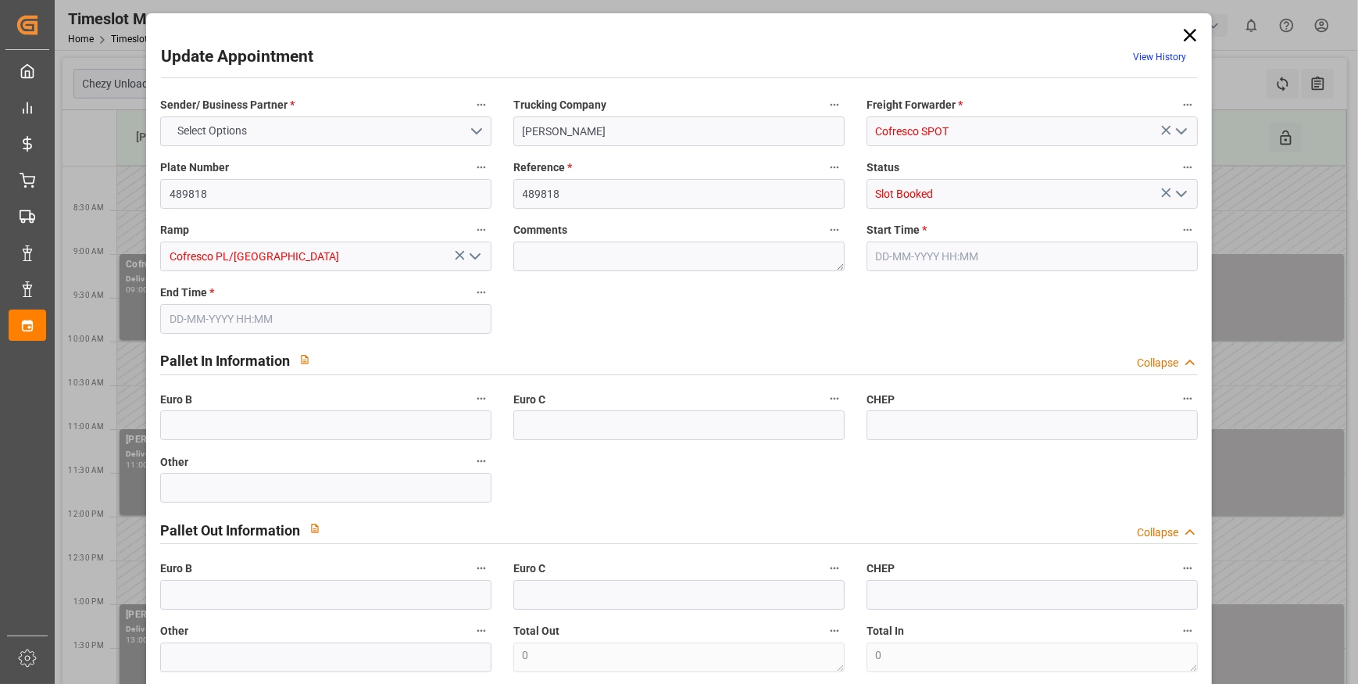
type input "0"
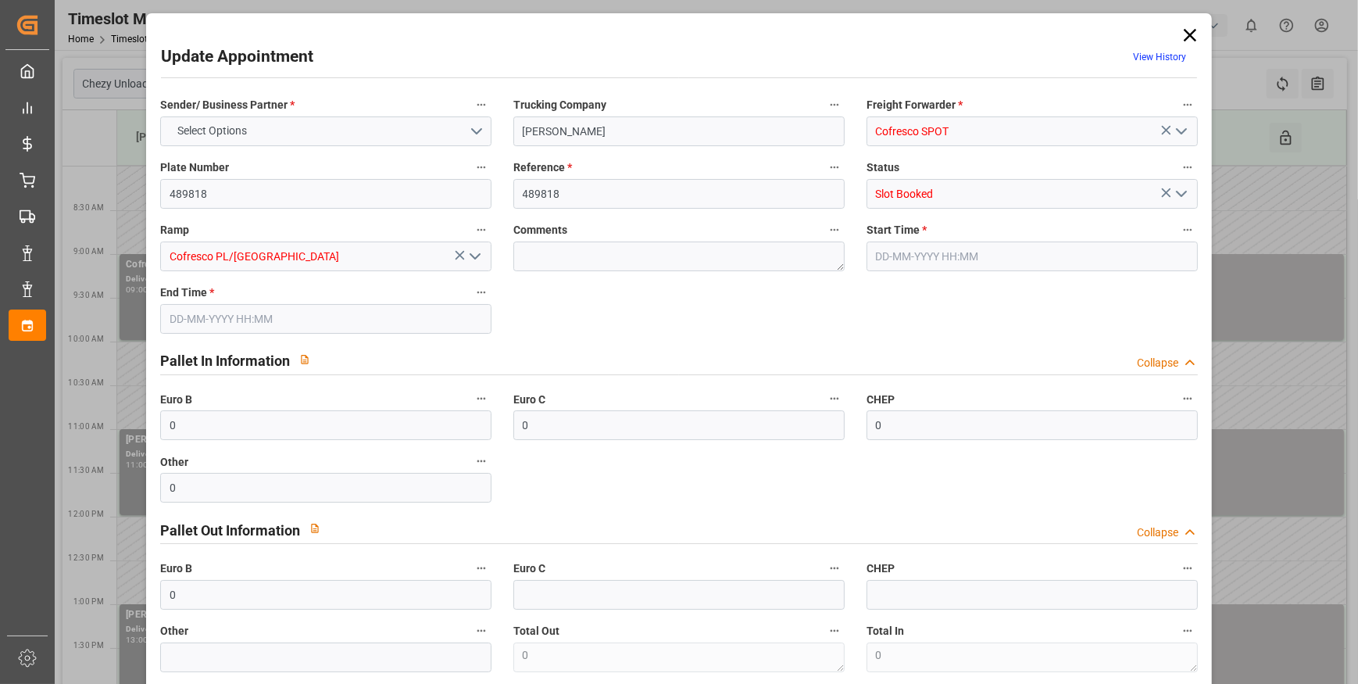
type input "0"
type input "[DATE] 10:00"
type input "[DATE] 11:00"
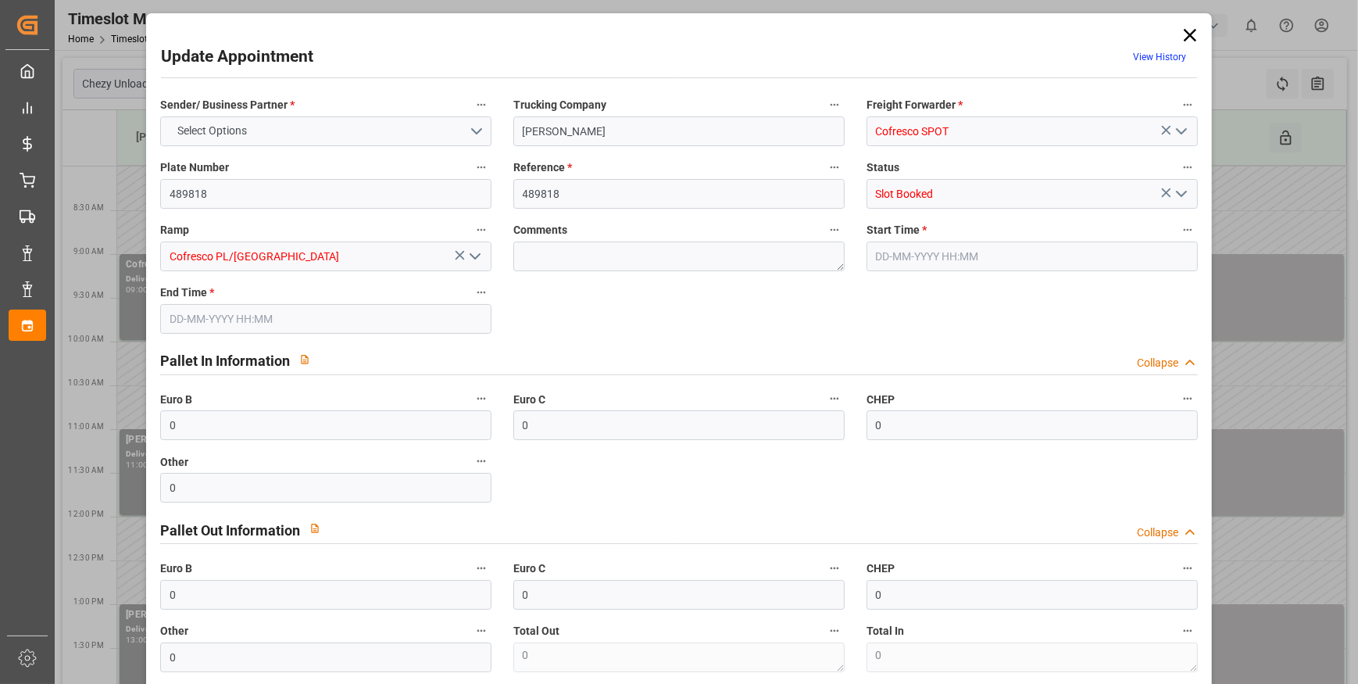
type input "[DATE] 12:21"
drag, startPoint x: 1180, startPoint y: 191, endPoint x: 1162, endPoint y: 195, distance: 17.8
click at [1178, 191] on icon "open menu" at bounding box center [1181, 193] width 19 height 19
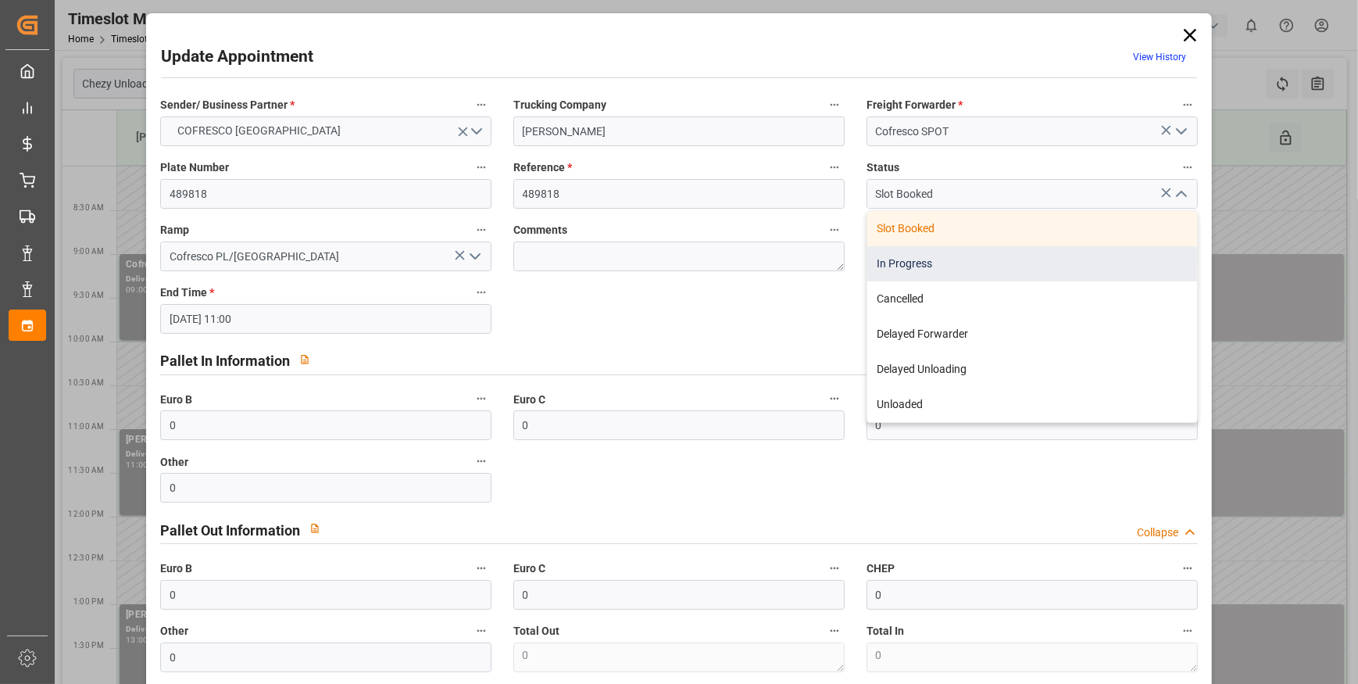
click at [914, 258] on div "In Progress" at bounding box center [1032, 263] width 330 height 35
type input "In Progress"
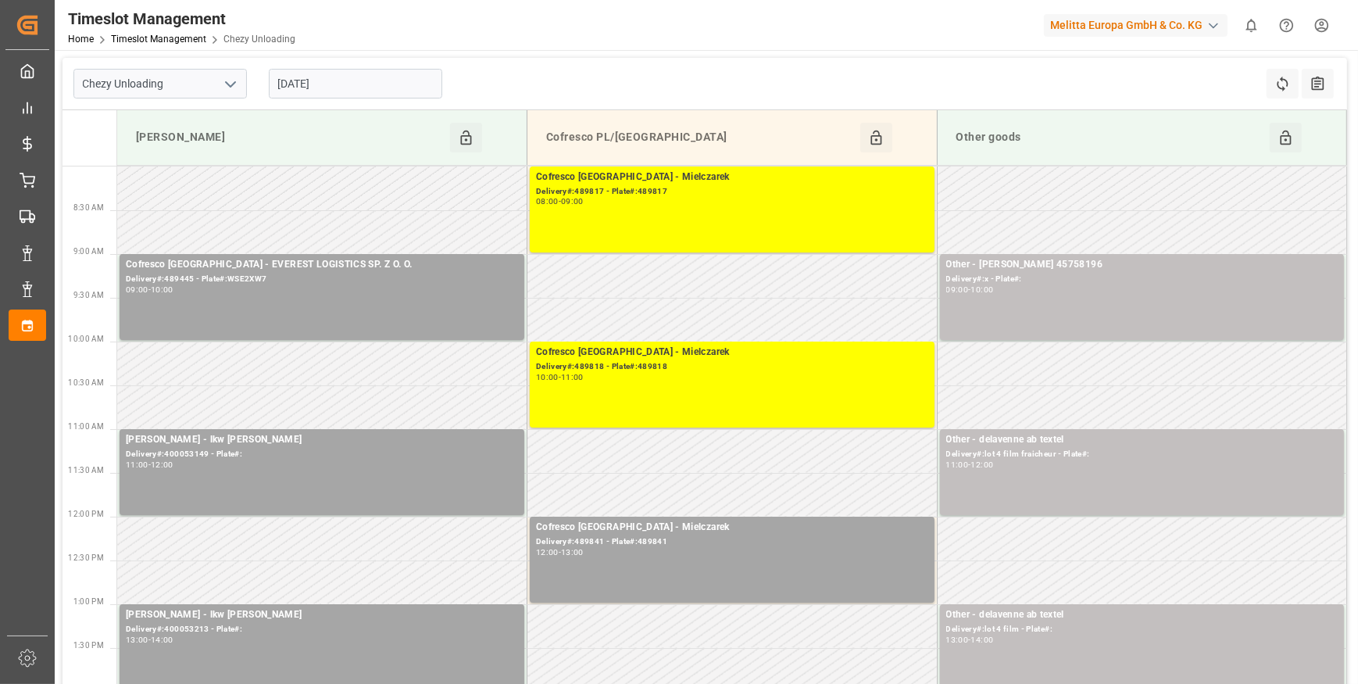
click at [227, 80] on icon "open menu" at bounding box center [230, 84] width 19 height 19
click at [149, 115] on div "Chezy Loading" at bounding box center [160, 118] width 172 height 35
type input "Chezy Loading"
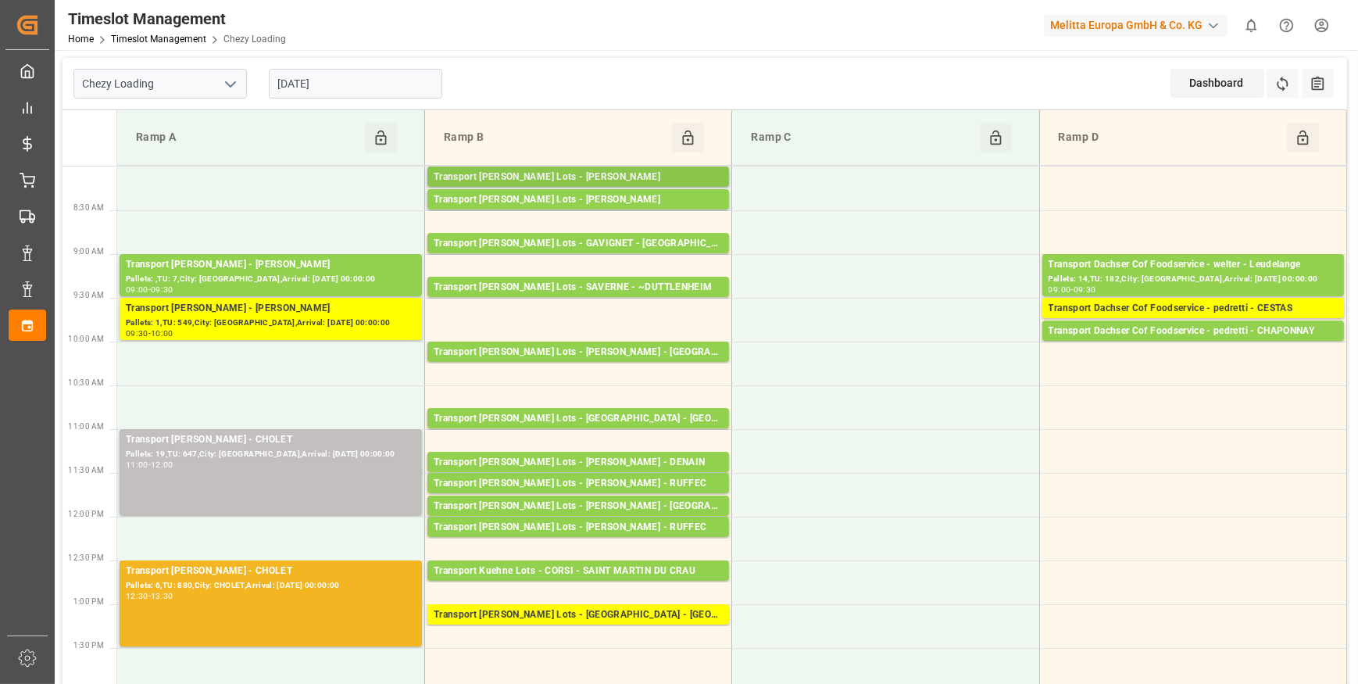
click at [633, 172] on div "Transport [PERSON_NAME] Lots - [PERSON_NAME]" at bounding box center [578, 178] width 289 height 16
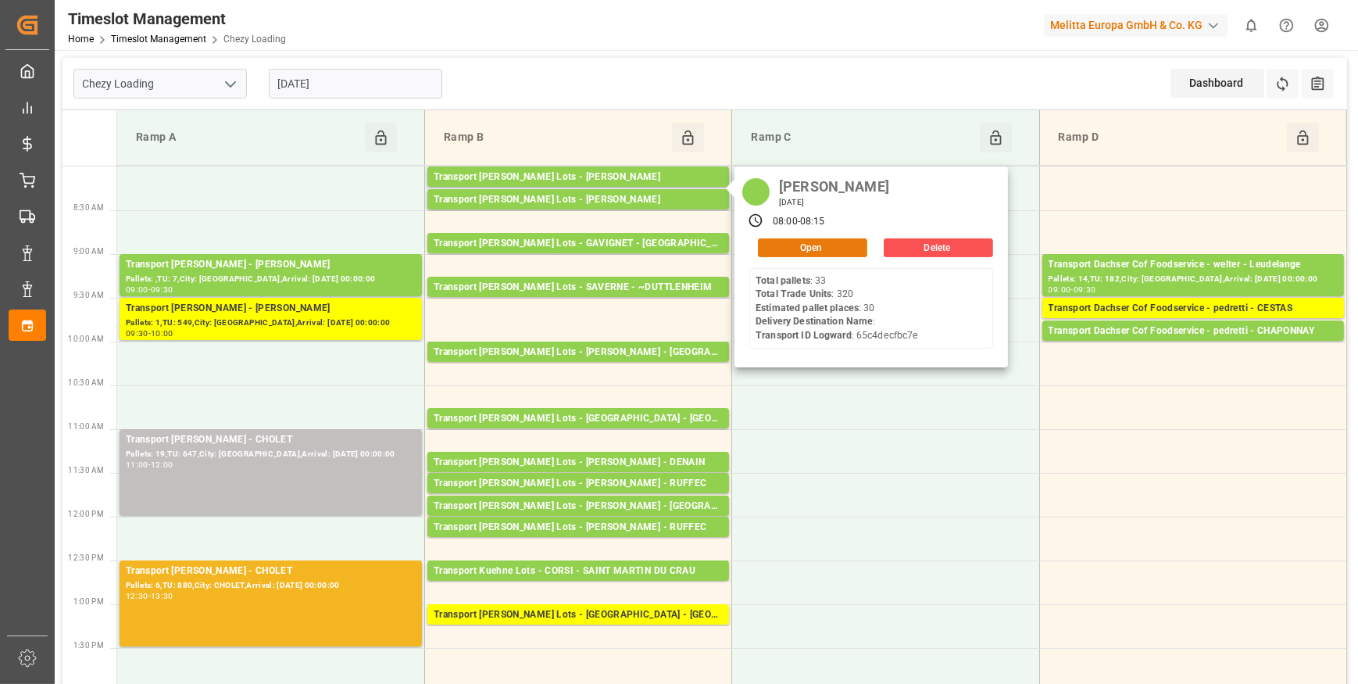
click at [805, 247] on button "Open" at bounding box center [812, 247] width 109 height 19
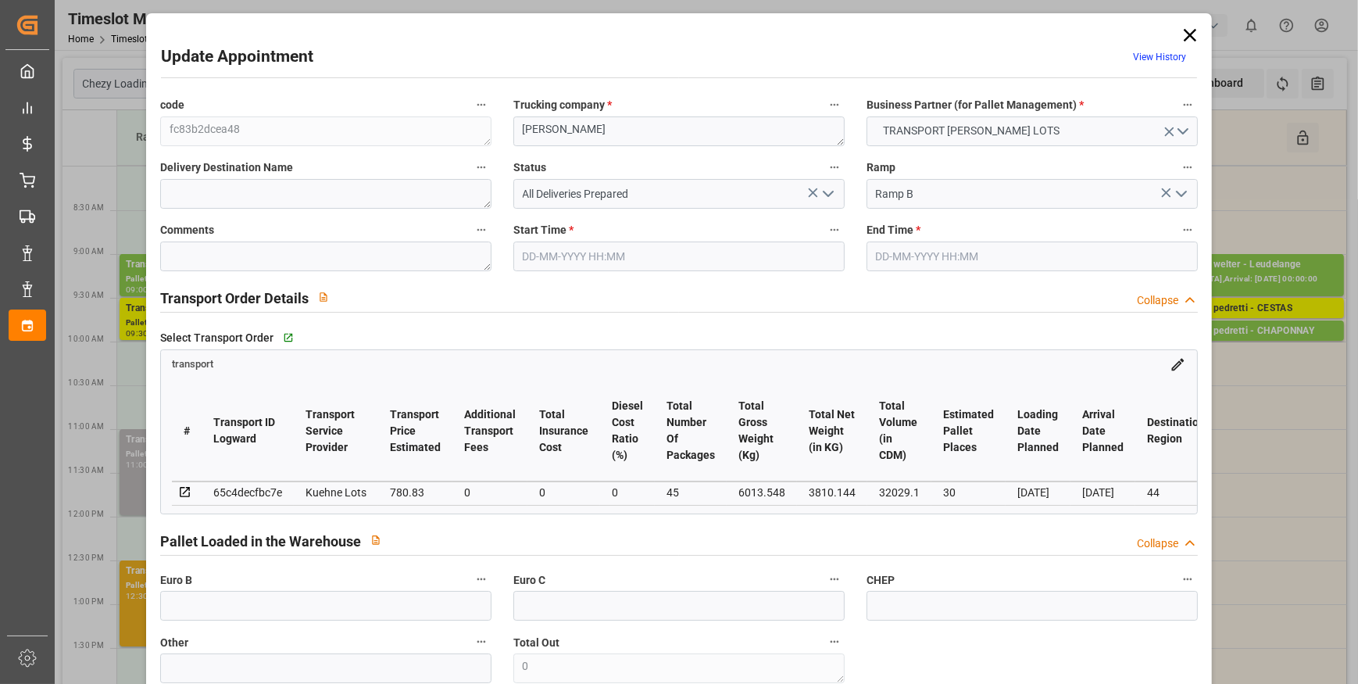
type input "30"
type input "780.83"
type input "0"
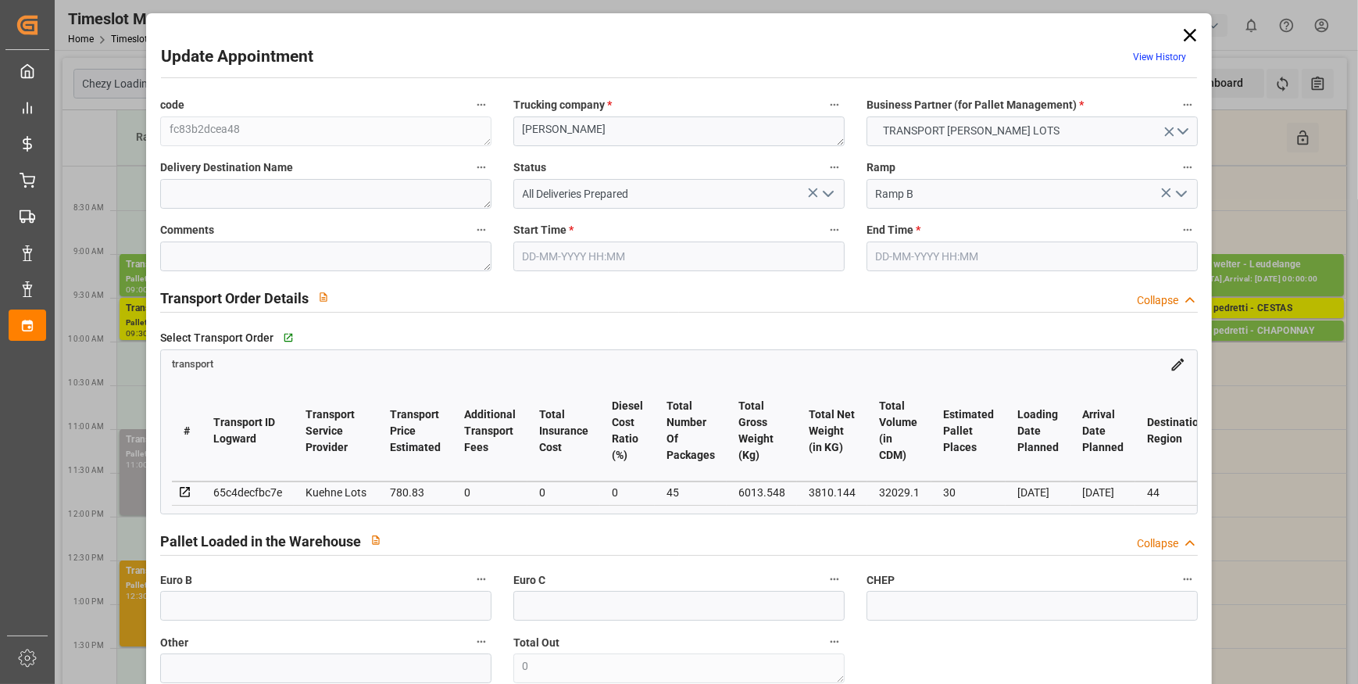
type input "780.83"
type input "0"
type input "45"
type input "3810.144"
type input "7359.168"
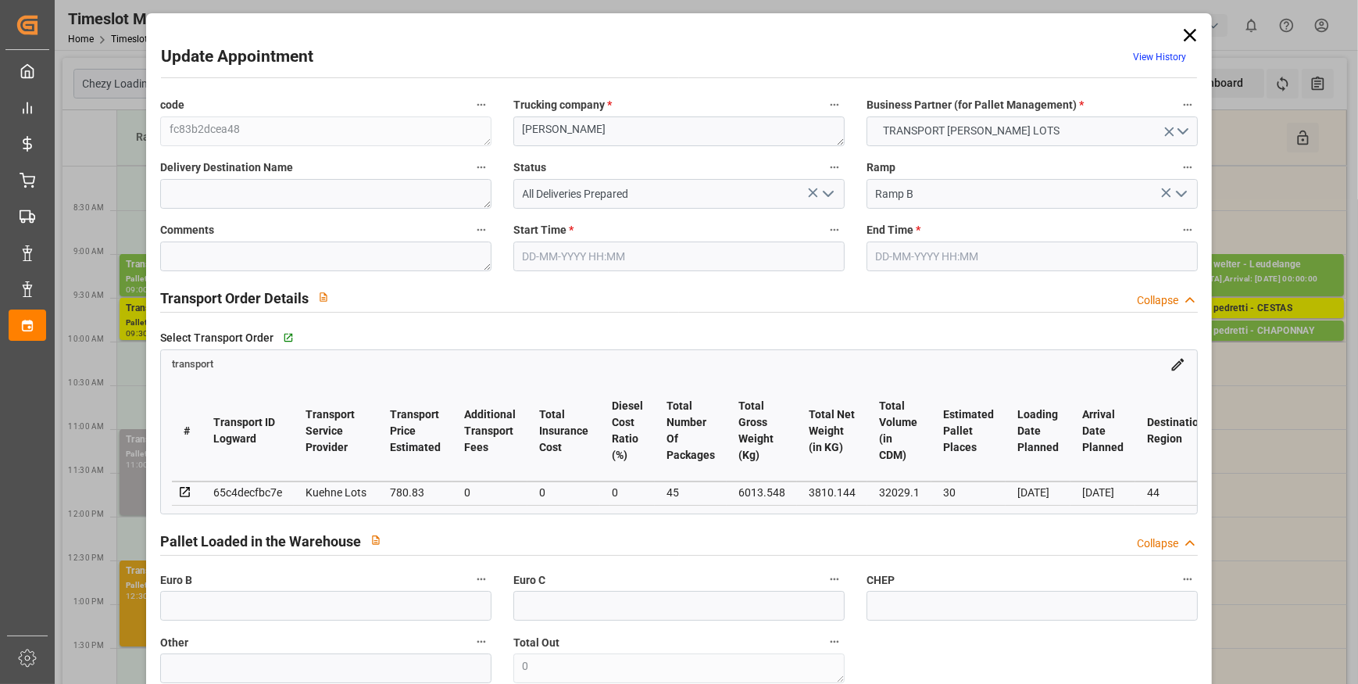
type input "32029.1"
type input "44"
type input "33"
type input "320"
type input "45"
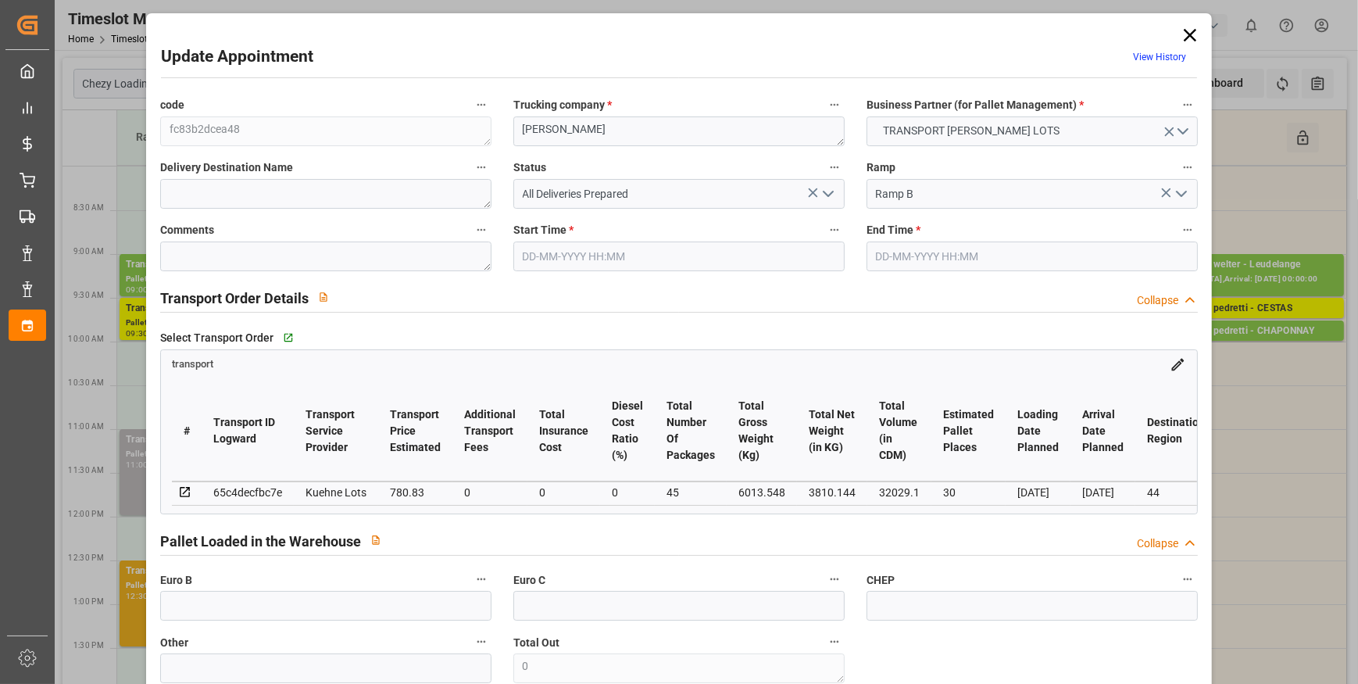
type input "101"
type input "6013.548"
type input "0"
type input "4710.8598"
type input "0"
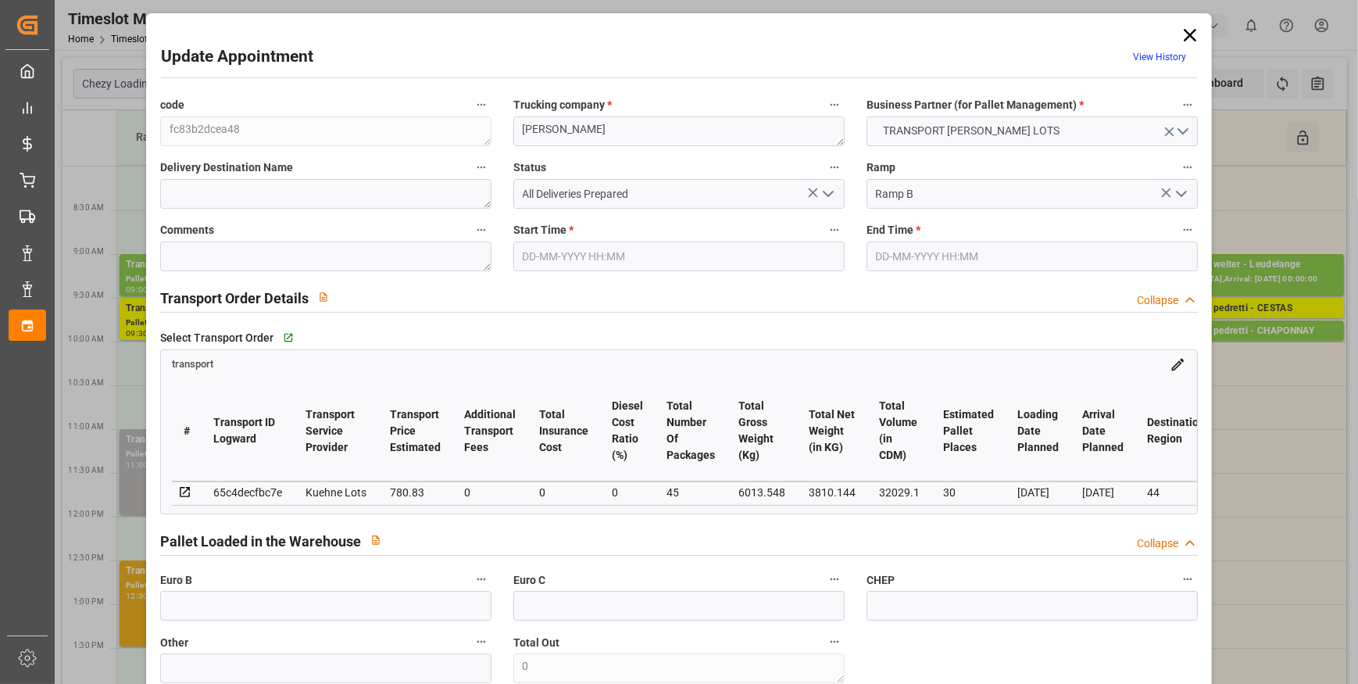
type input "0"
type input "21"
type input "35"
type input "[DATE] 08:00"
type input "[DATE] 08:15"
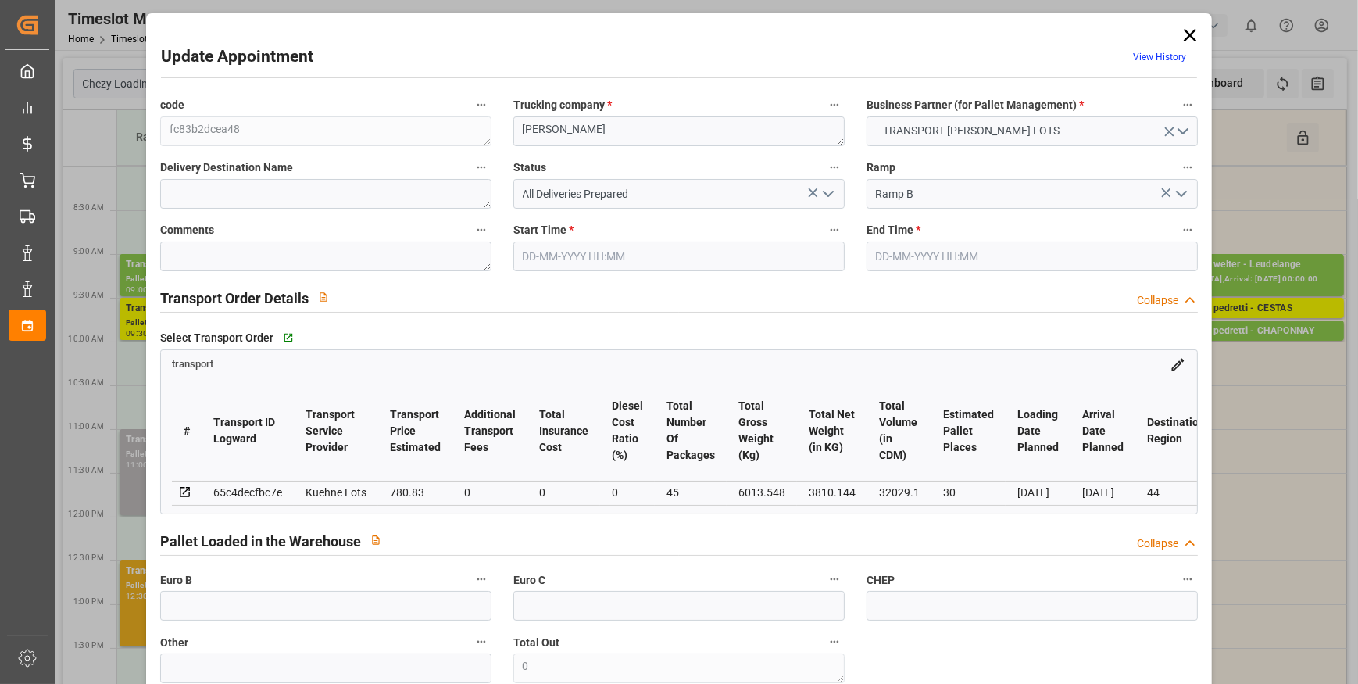
type input "[DATE] 12:47"
type input "[DATE] 11:21"
type input "[DATE]"
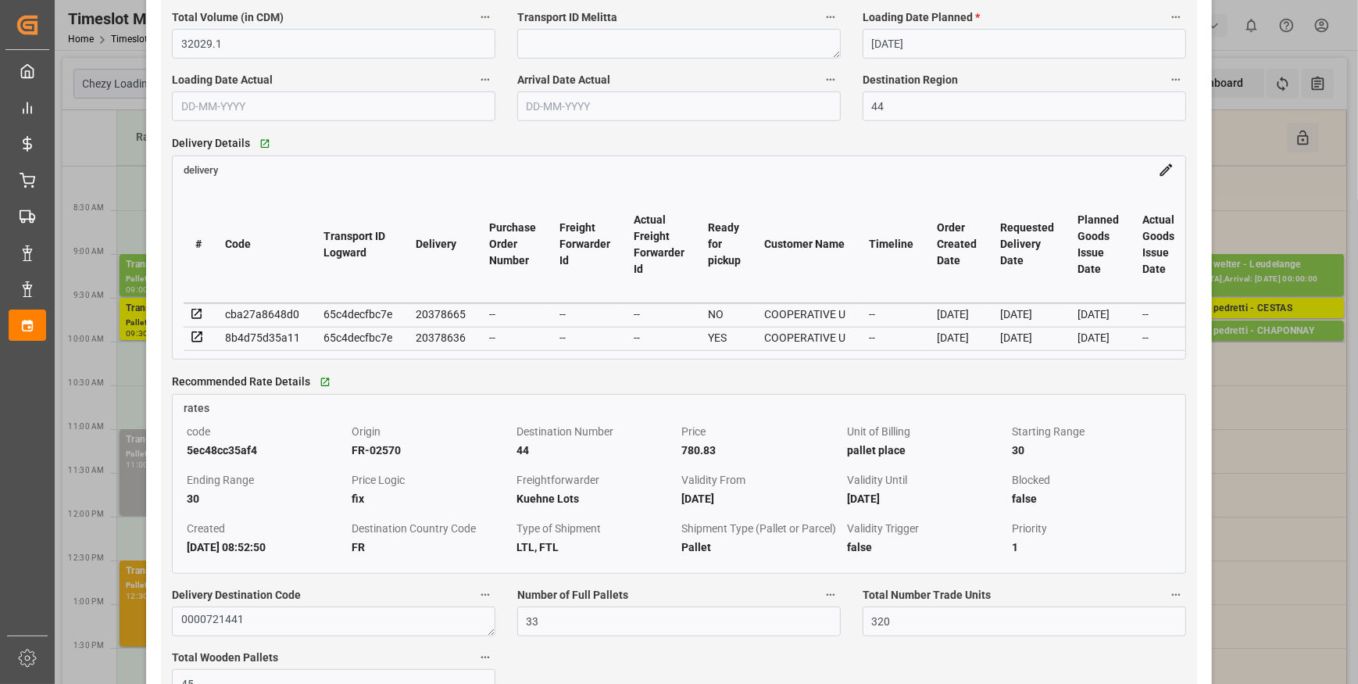
scroll to position [1349, 0]
